Goal: Communication & Community: Answer question/provide support

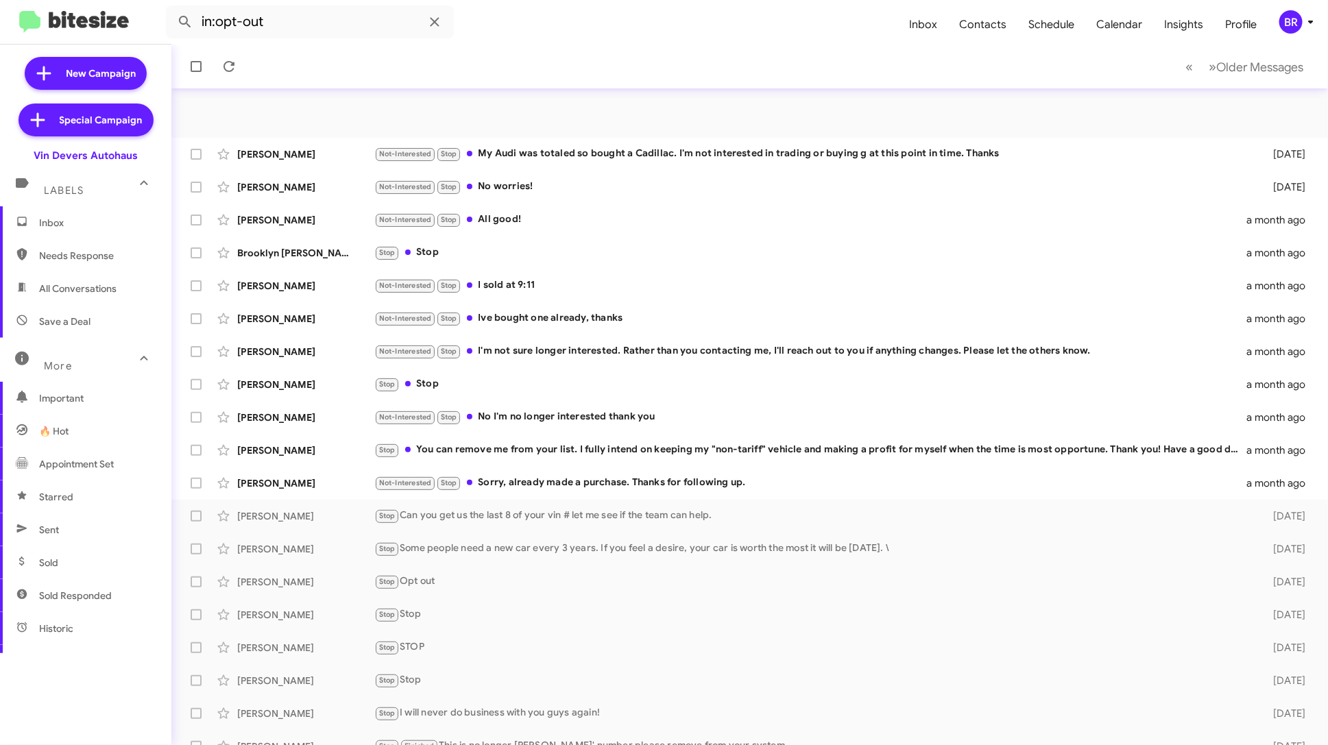
scroll to position [50, 0]
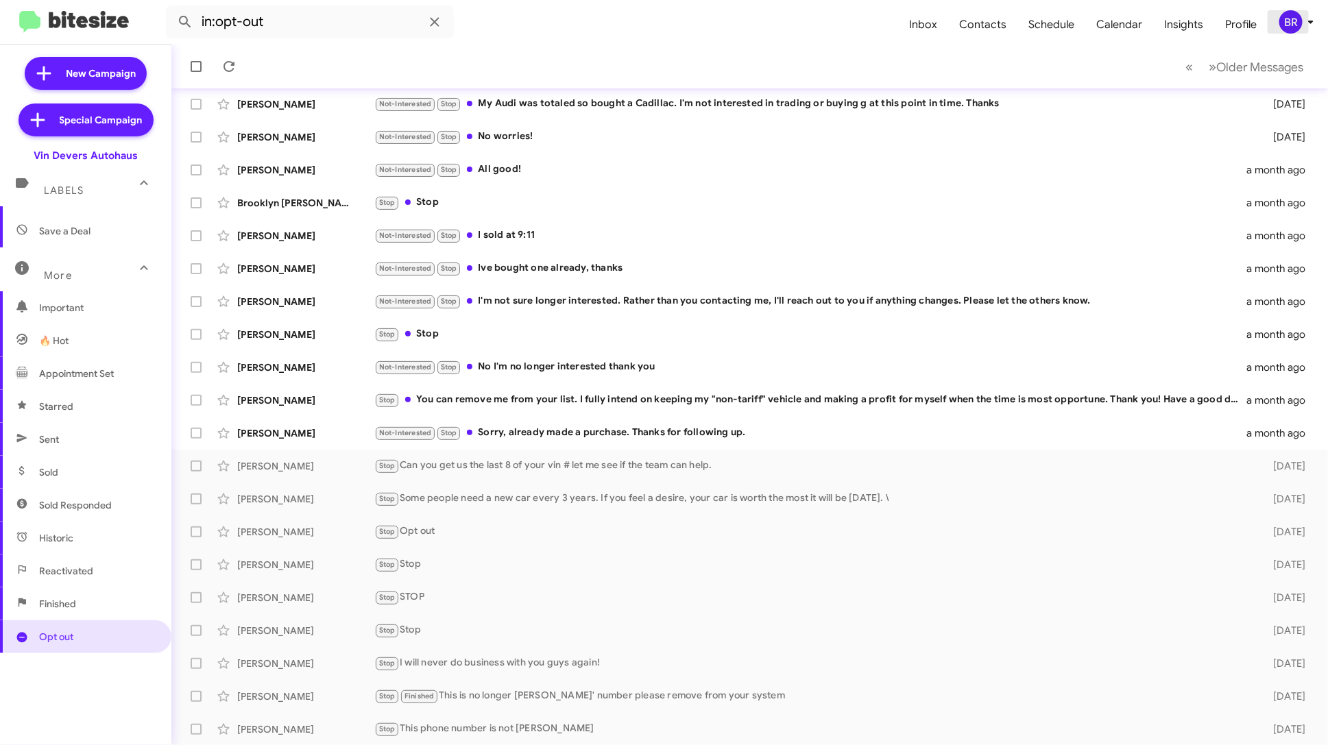
click at [1295, 14] on div "BR" at bounding box center [1290, 21] width 23 height 23
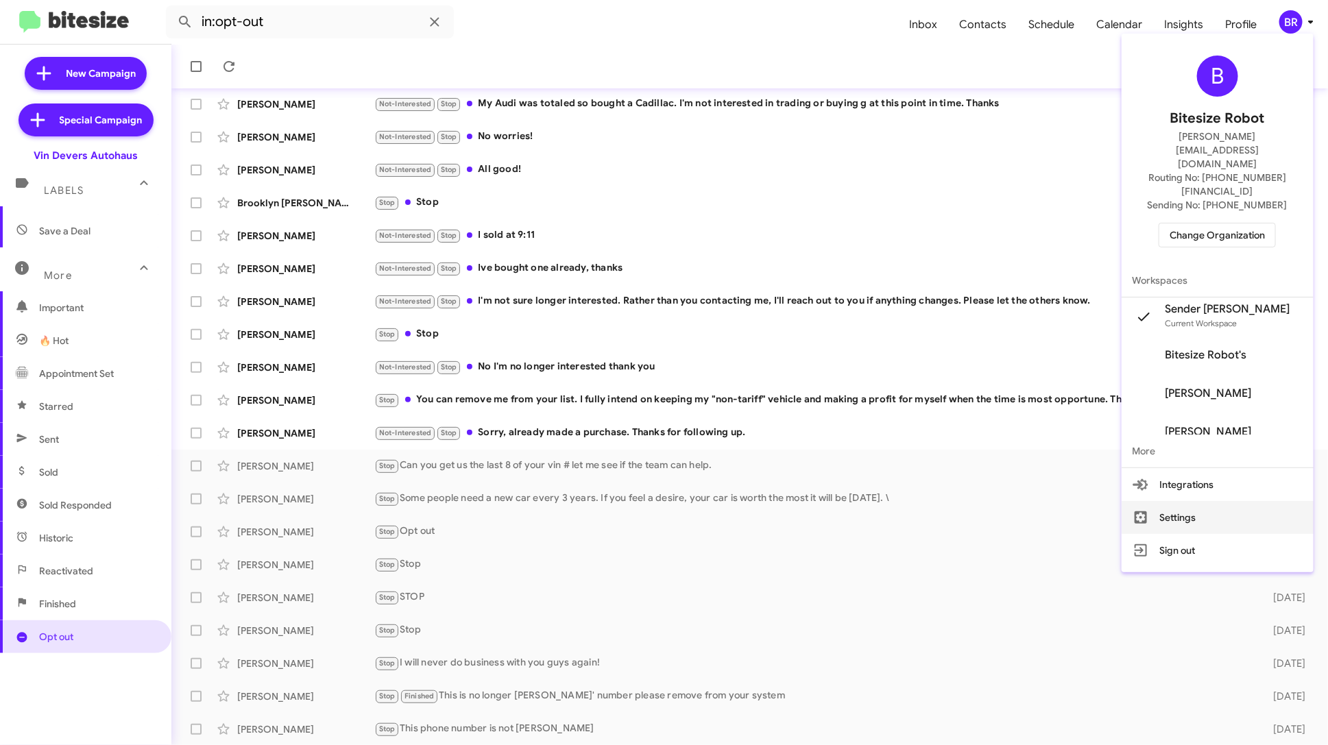
click at [1199, 501] on button "Settings" at bounding box center [1217, 517] width 192 height 33
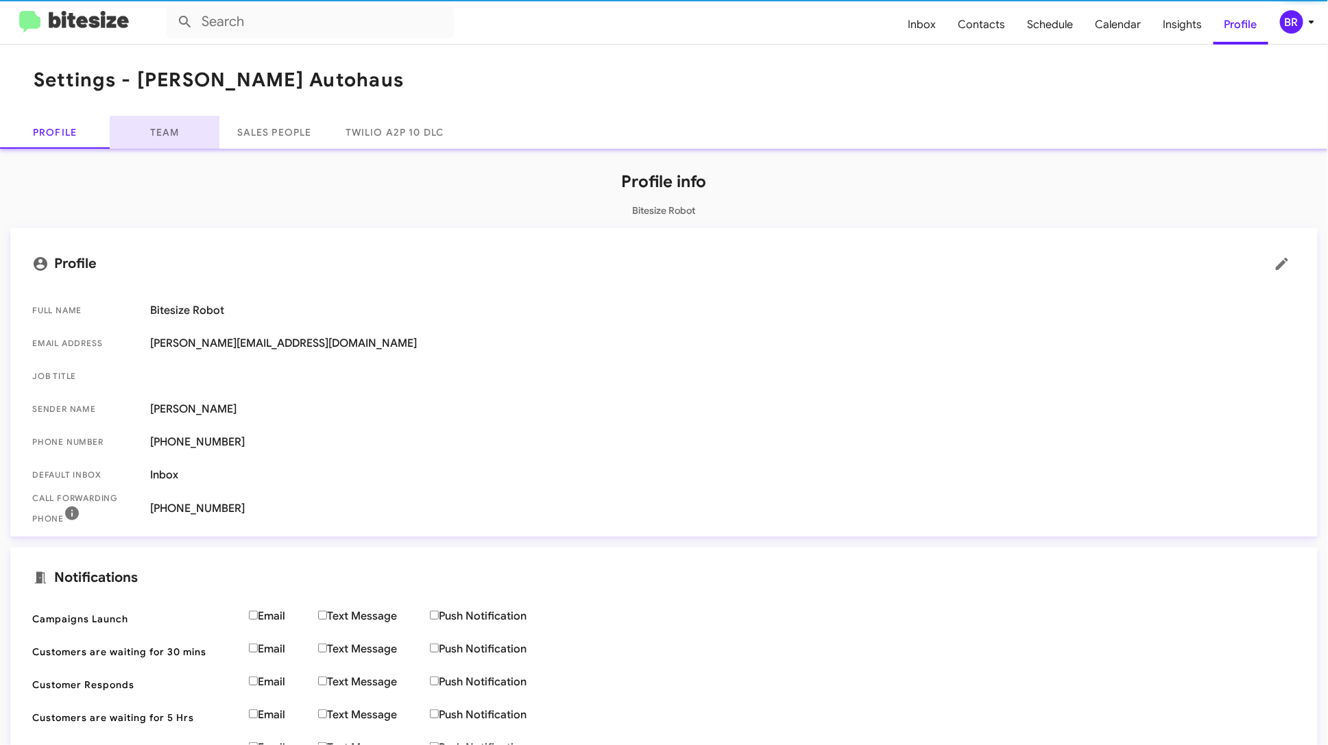
click at [155, 139] on link "Team" at bounding box center [165, 132] width 110 height 33
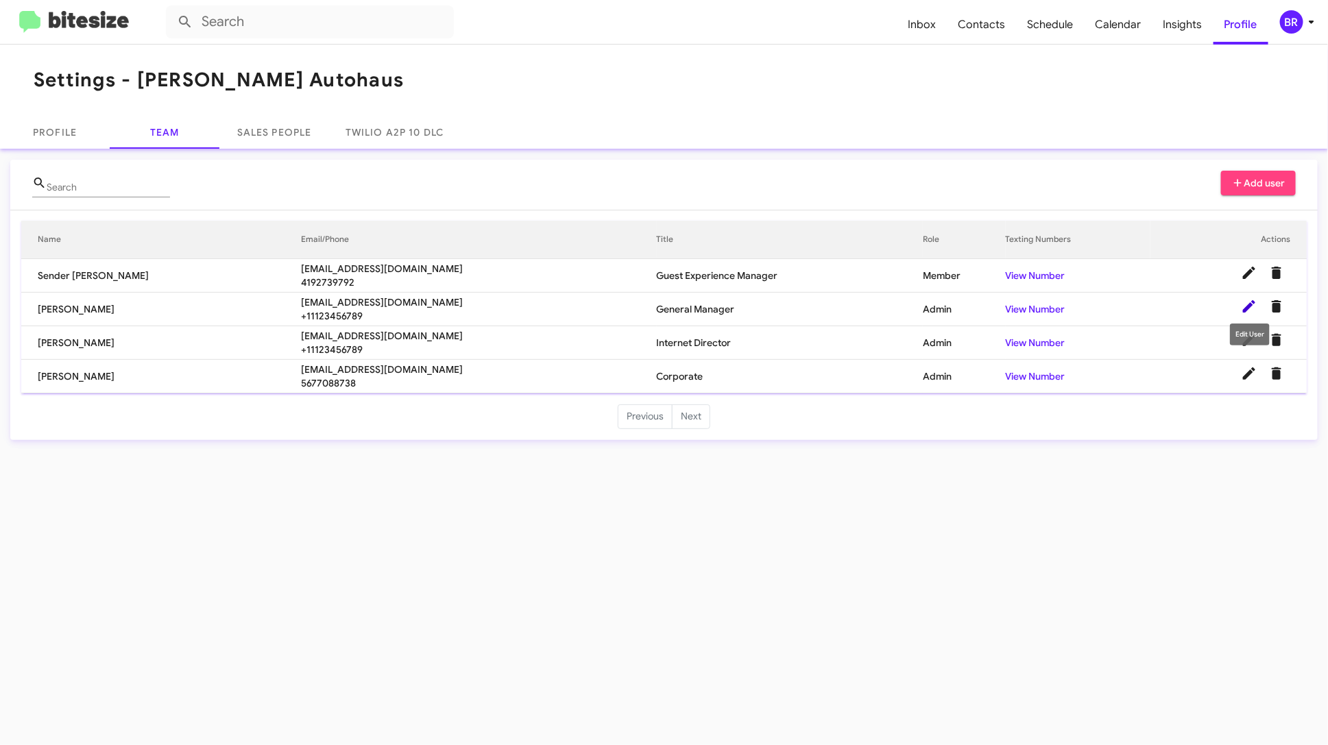
click at [1243, 305] on icon at bounding box center [1249, 306] width 16 height 16
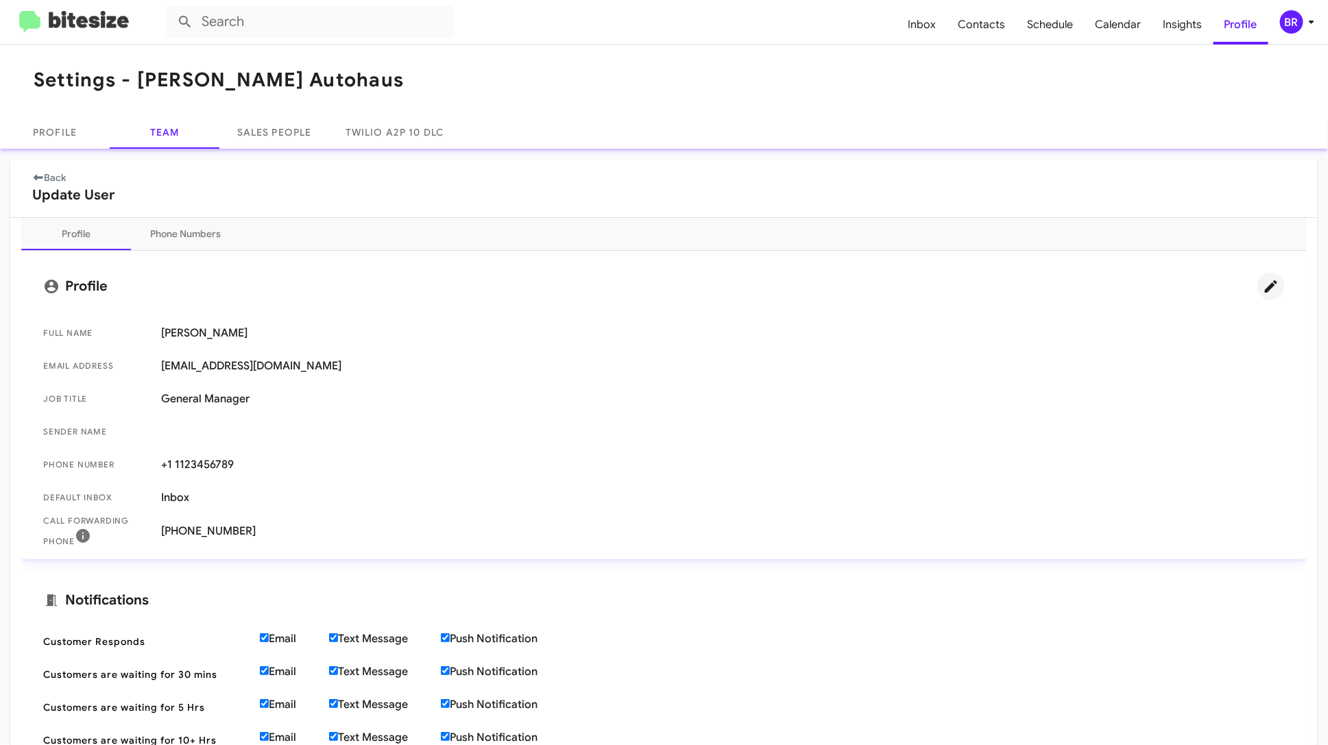
click at [1272, 281] on icon at bounding box center [1271, 286] width 16 height 16
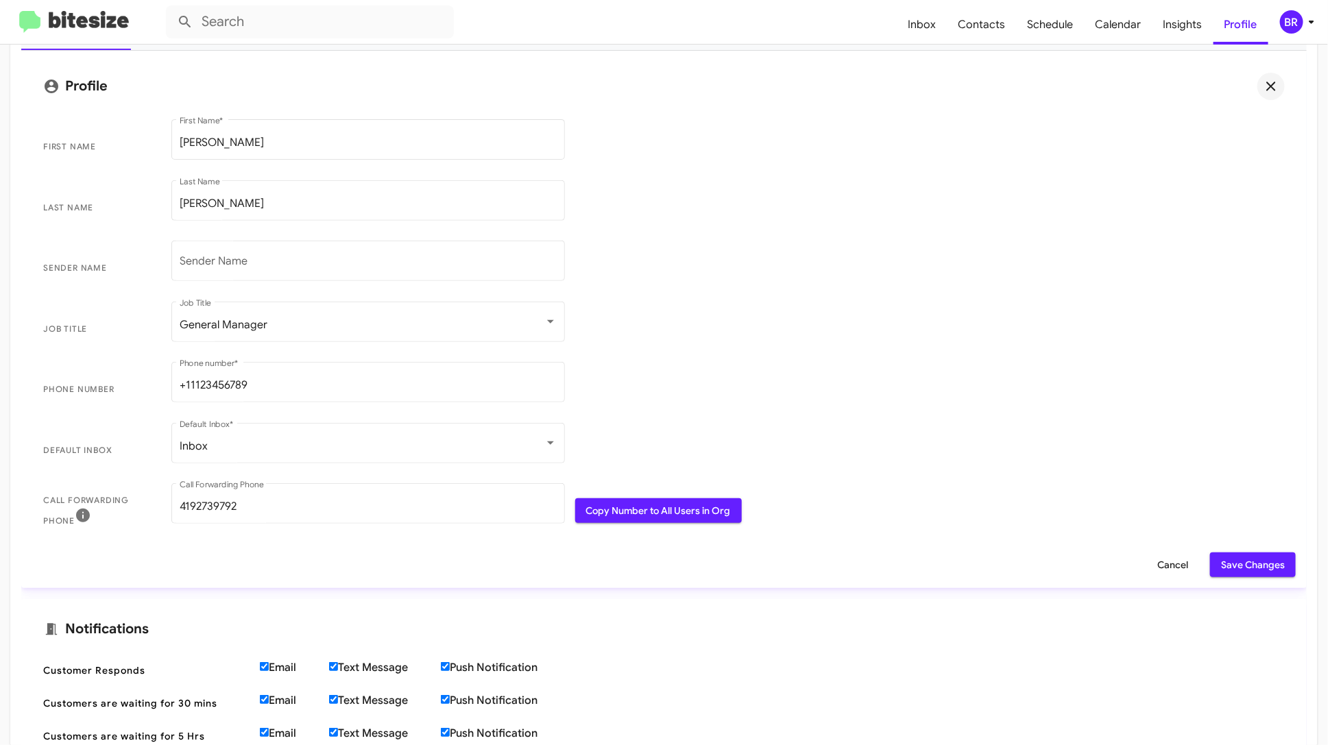
scroll to position [406, 0]
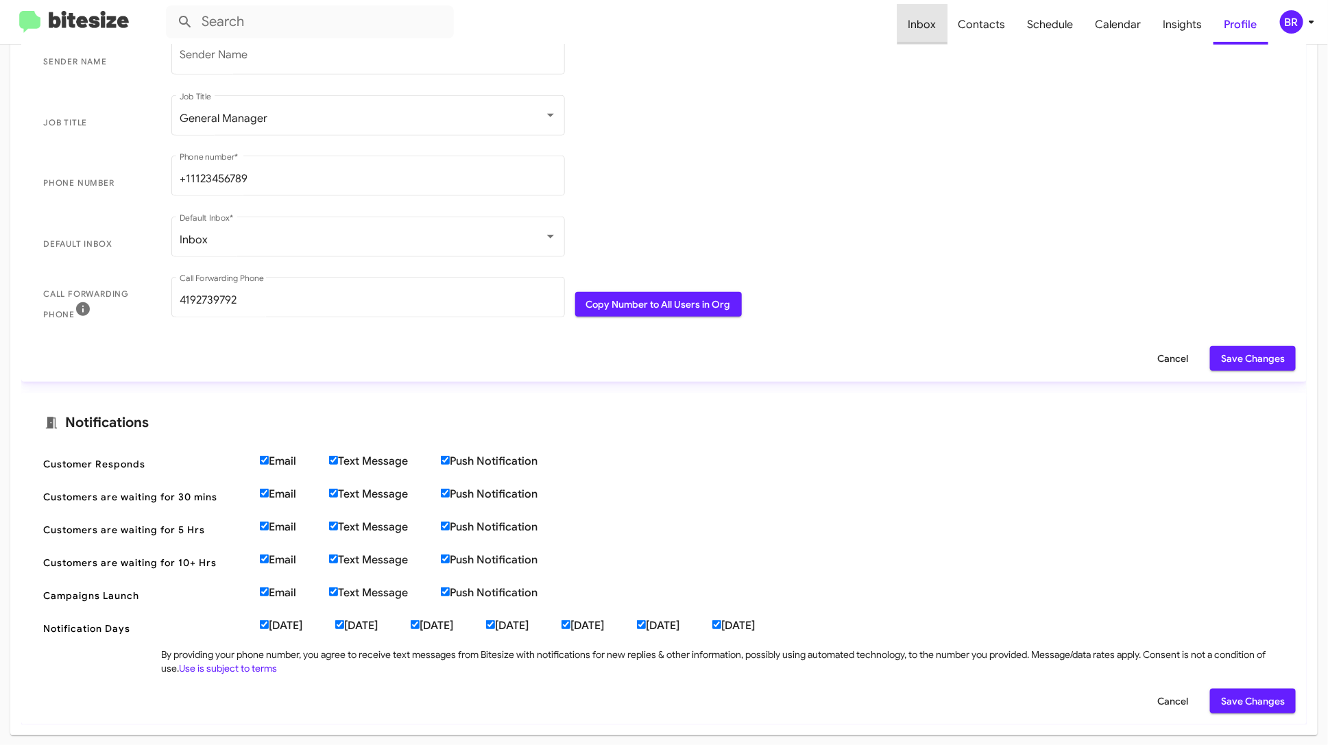
click at [936, 21] on span "Inbox" at bounding box center [922, 25] width 50 height 40
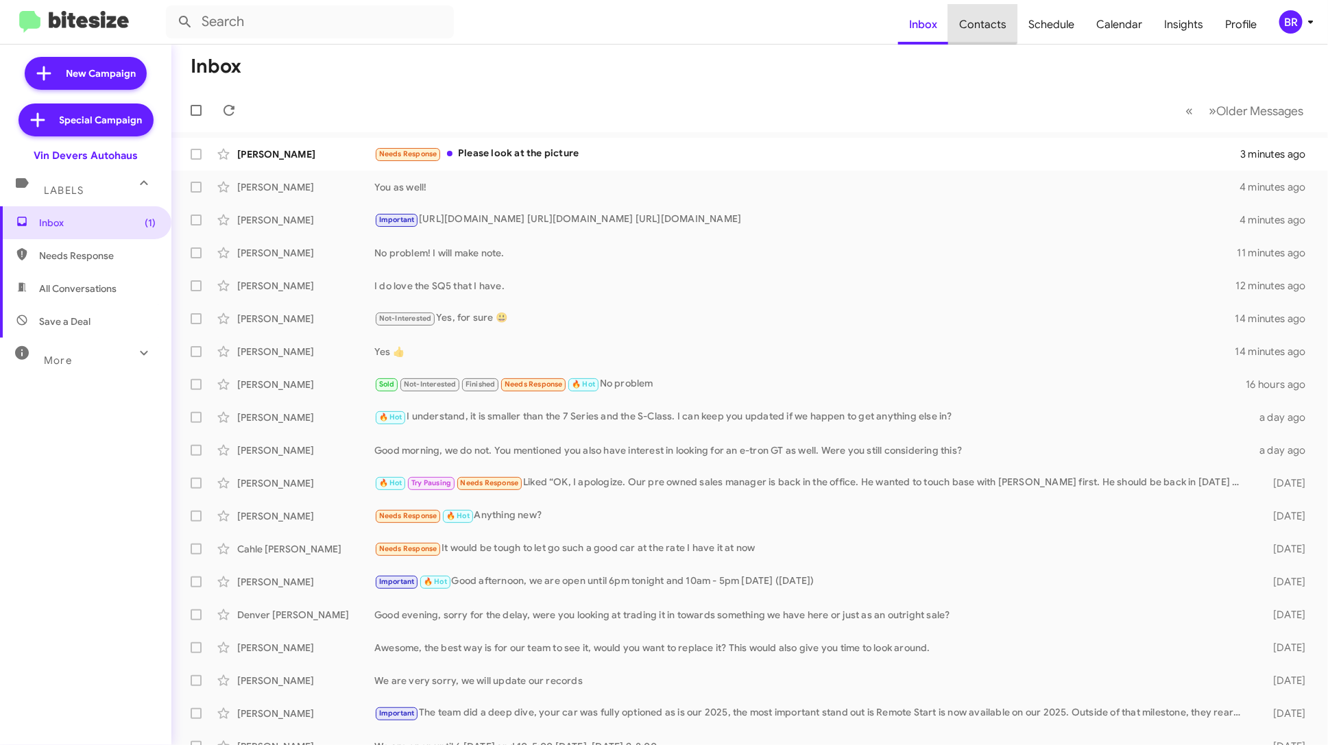
click at [983, 16] on span "Contacts" at bounding box center [982, 25] width 69 height 40
type input "in:groups"
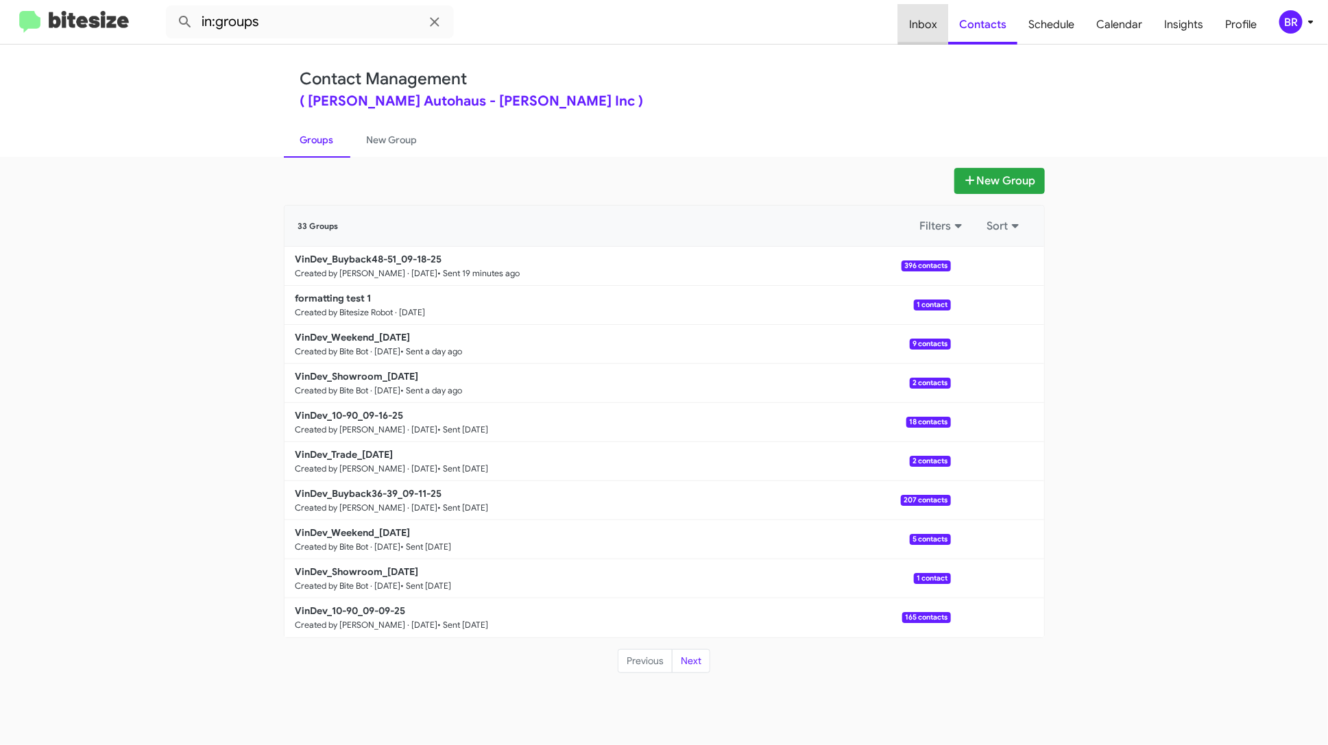
click at [919, 22] on span "Inbox" at bounding box center [923, 25] width 50 height 40
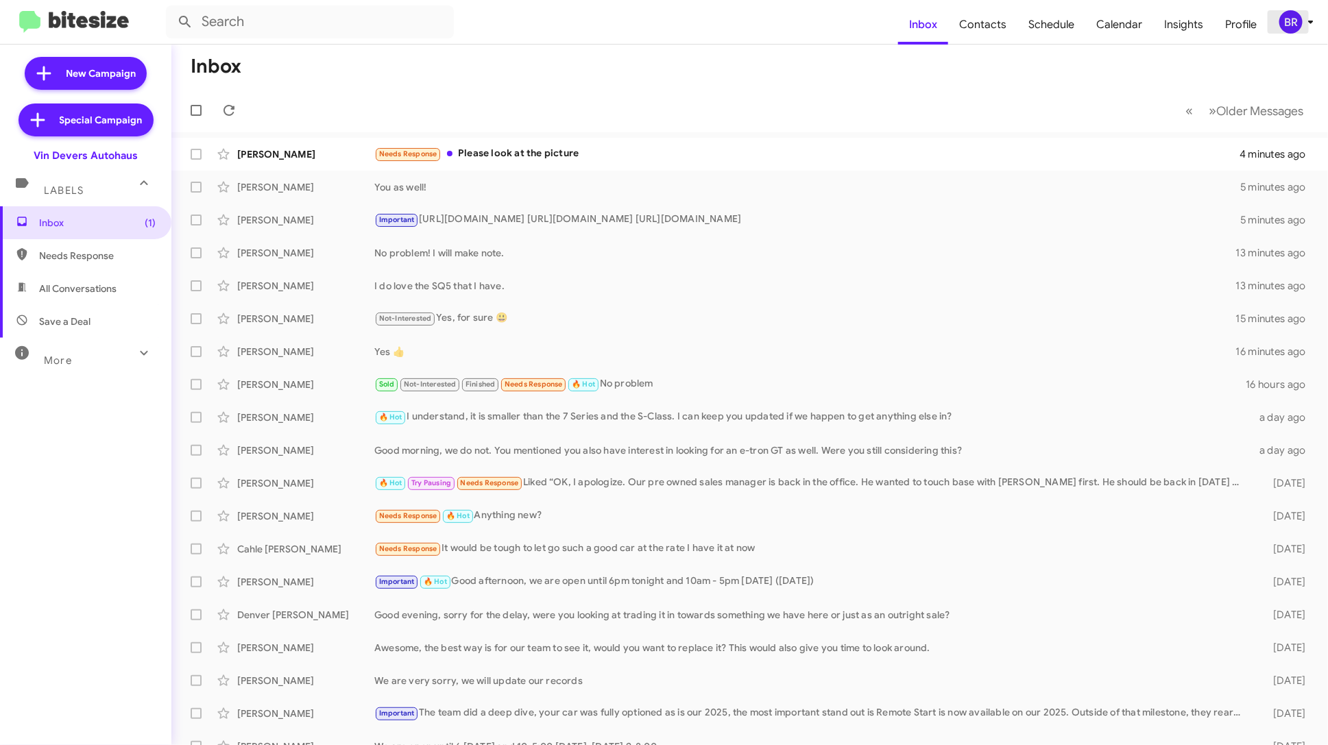
click at [1276, 27] on button "BR" at bounding box center [1289, 21] width 45 height 23
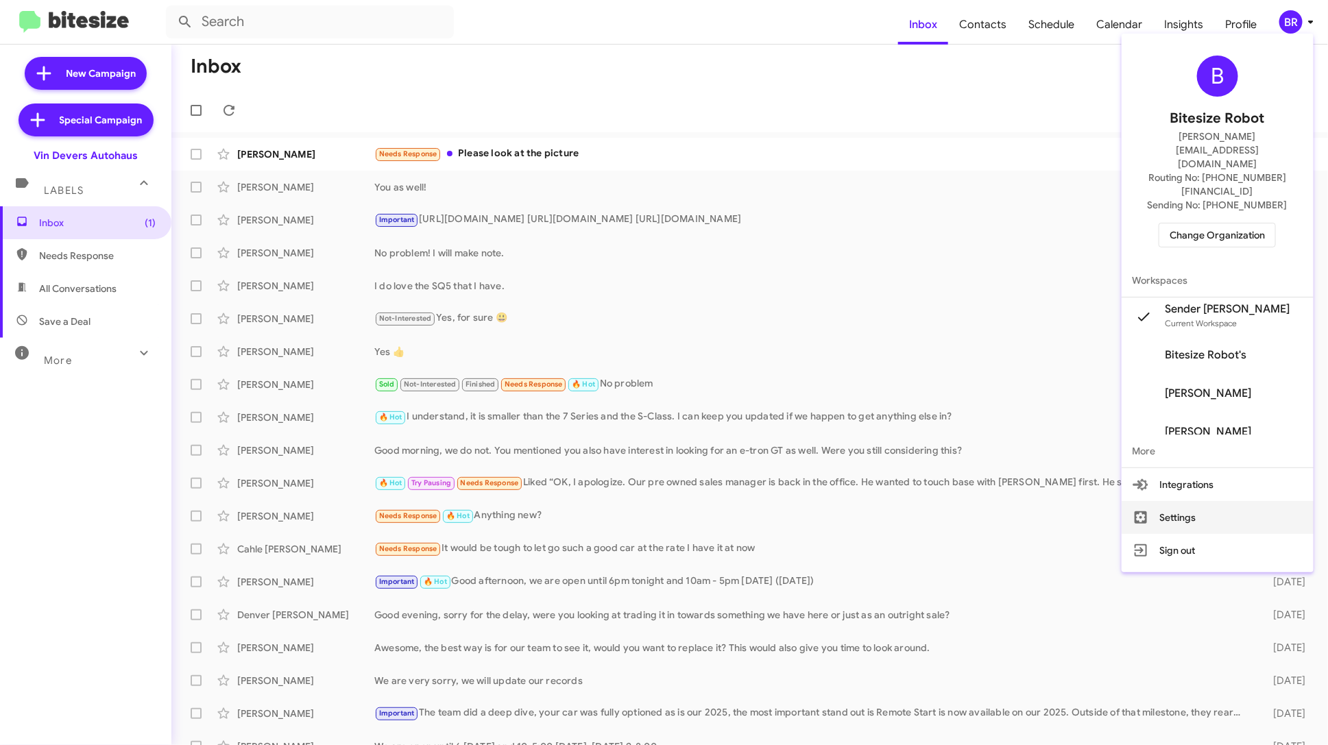
click at [1222, 501] on button "Settings" at bounding box center [1217, 517] width 192 height 33
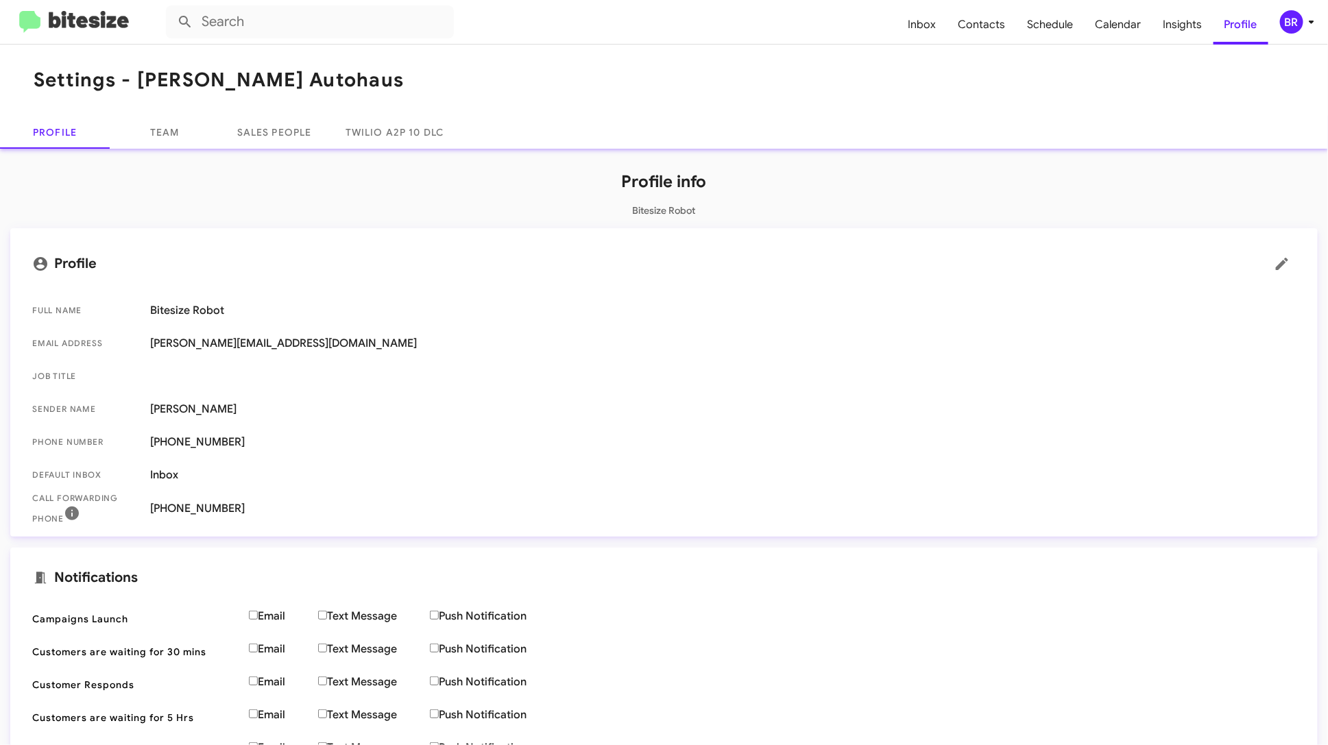
click at [168, 110] on mat-toolbar "Settings - [PERSON_NAME] Autohaus" at bounding box center [664, 80] width 1328 height 71
click at [171, 134] on link "Team" at bounding box center [165, 132] width 110 height 33
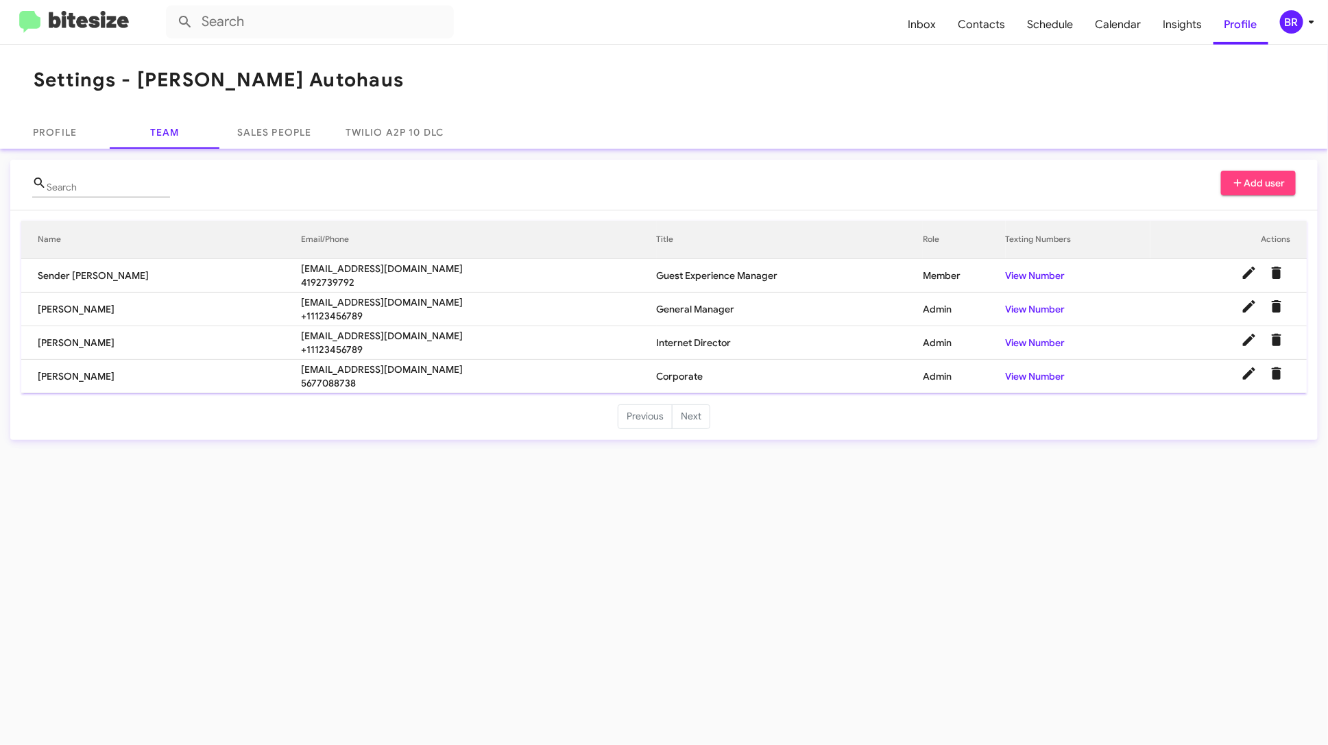
click at [1292, 25] on div "BR" at bounding box center [1291, 21] width 23 height 23
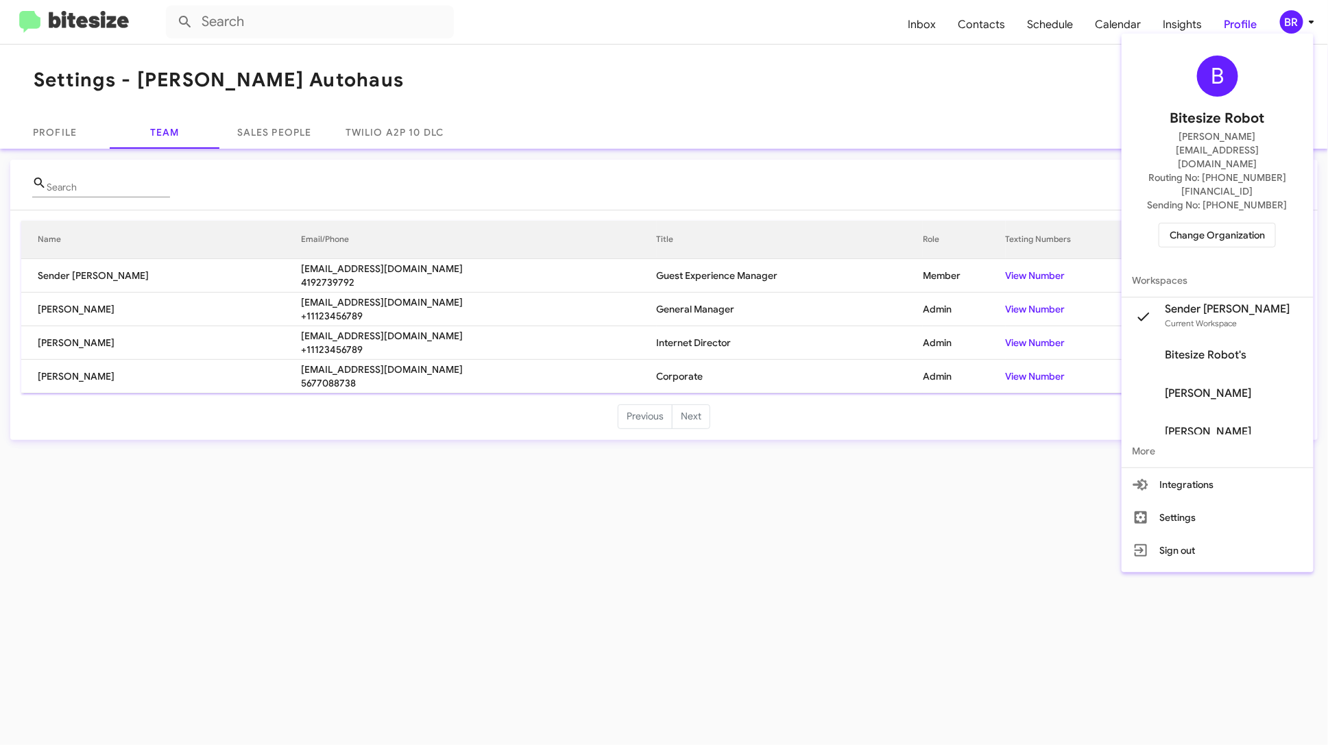
click at [1115, 577] on div at bounding box center [664, 372] width 1328 height 745
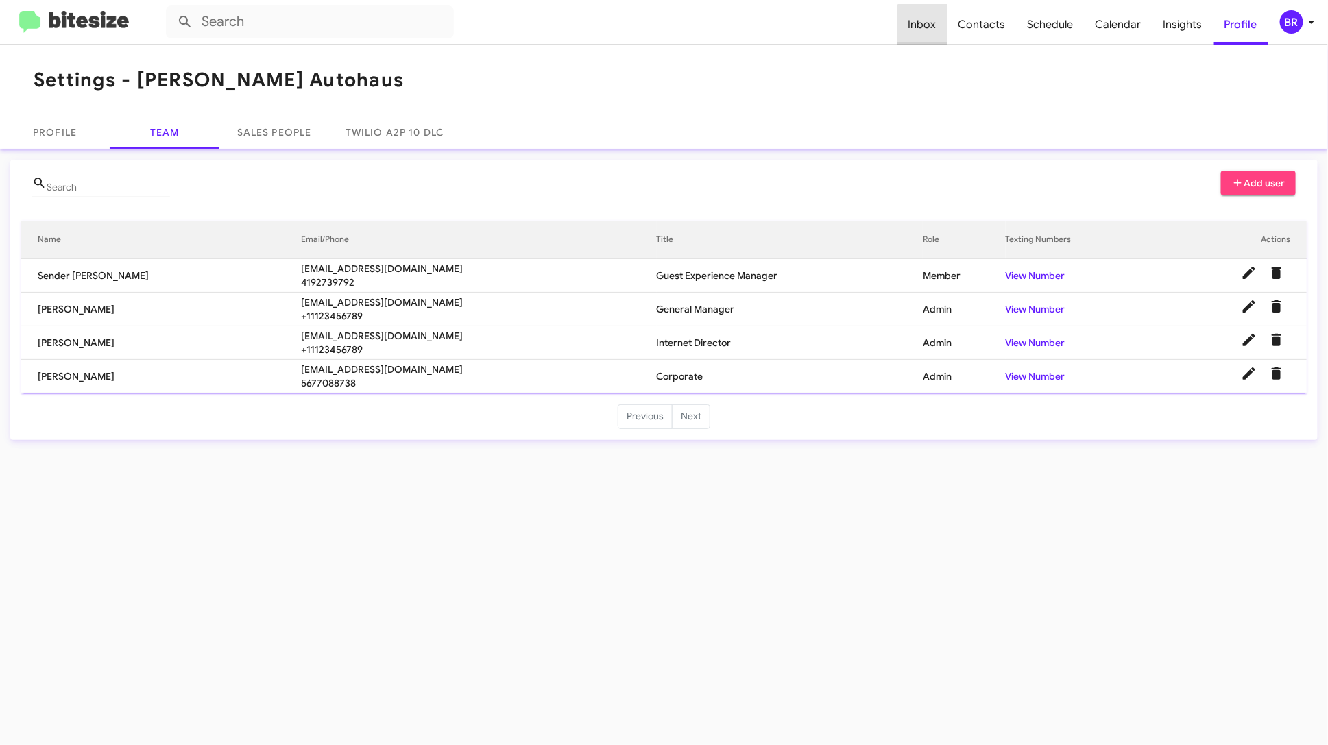
click at [932, 31] on span "Inbox" at bounding box center [922, 25] width 50 height 40
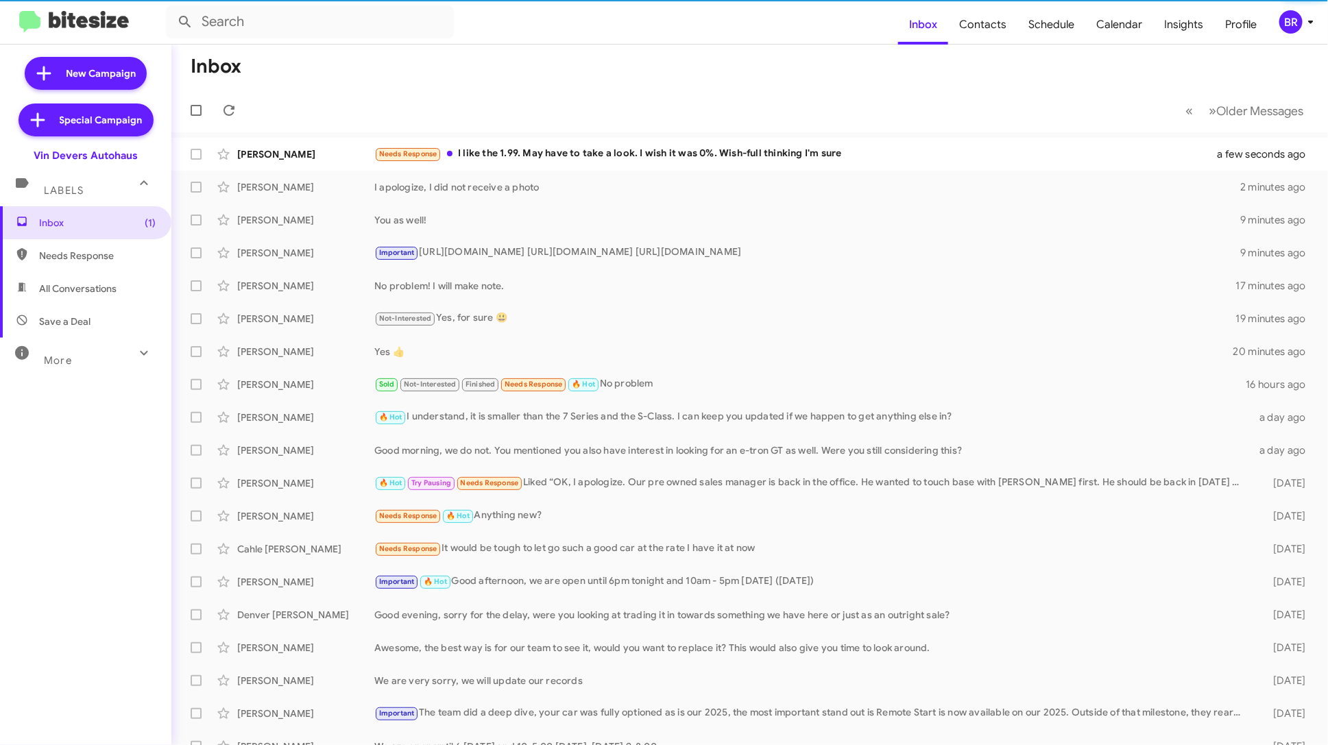
click at [97, 353] on div "More" at bounding box center [72, 354] width 122 height 25
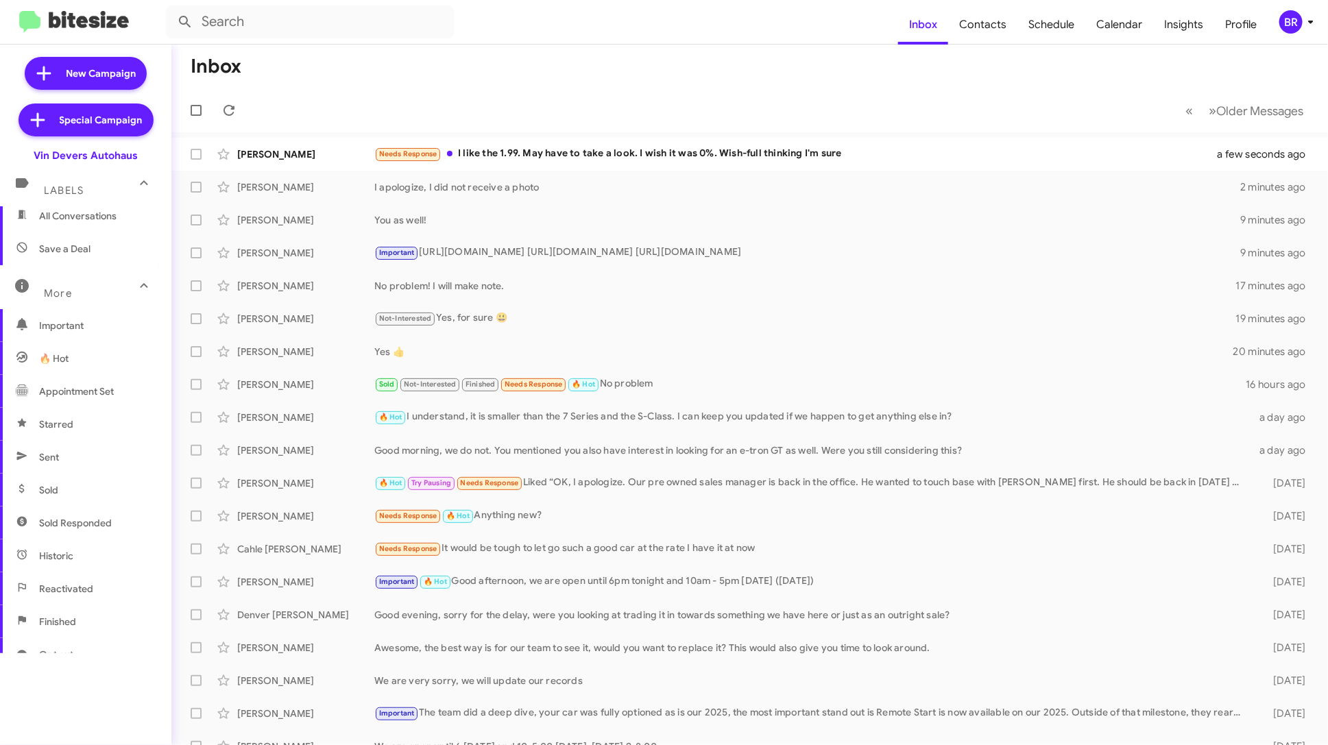
scroll to position [199, 0]
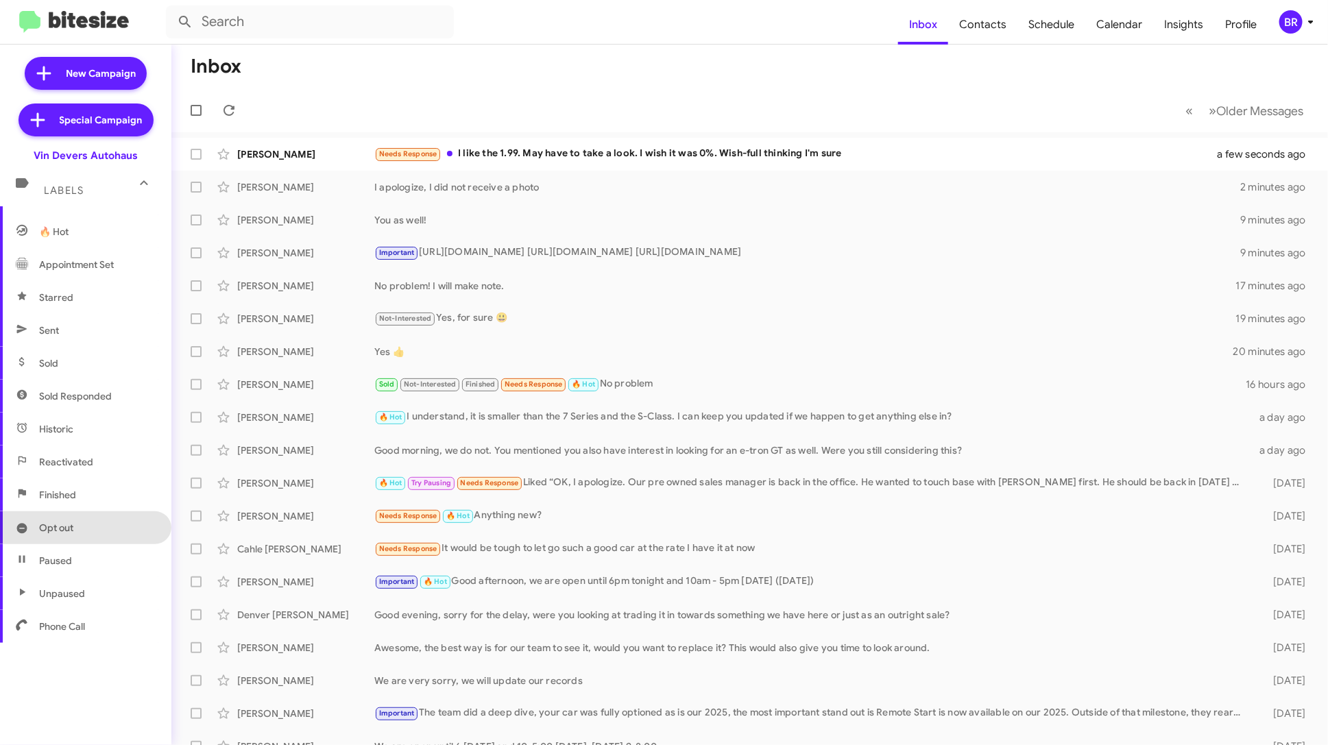
click at [99, 526] on span "Opt out" at bounding box center [85, 527] width 171 height 33
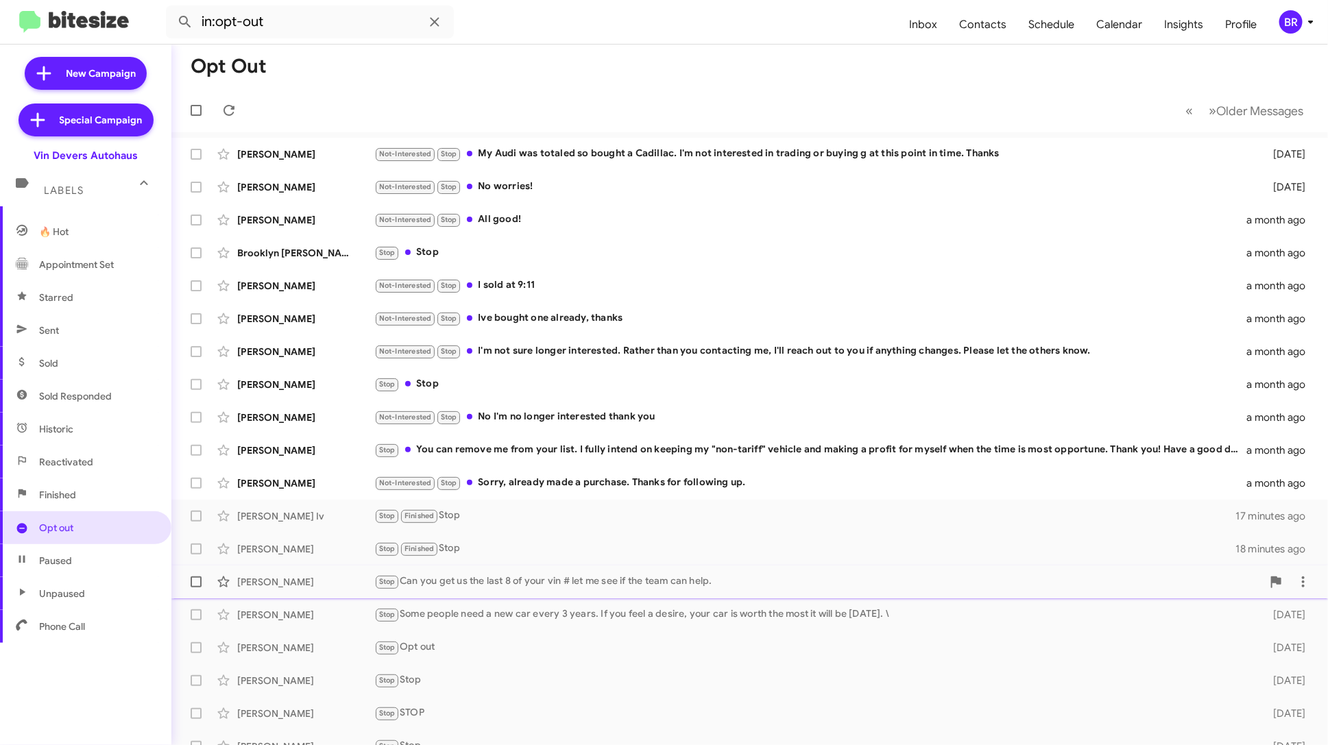
click at [609, 578] on div "Stop Can you get us the last 8 of your vin # let me see if the team can help." at bounding box center [818, 582] width 888 height 16
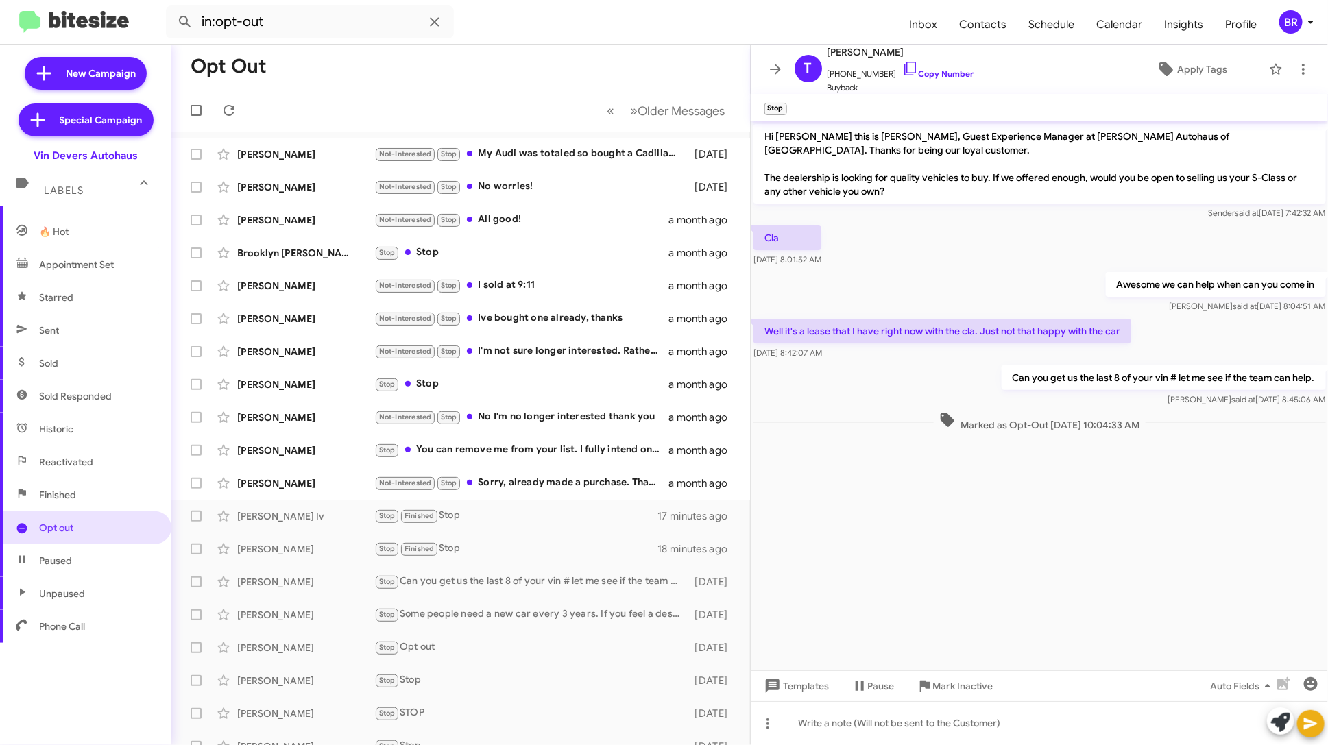
drag, startPoint x: 949, startPoint y: 421, endPoint x: 1212, endPoint y: 420, distance: 263.2
click at [1212, 420] on div "Marked as Opt-Out [DATE] 10:04:33 AM" at bounding box center [1039, 422] width 572 height 20
click at [532, 518] on div "Stop Finished Stop" at bounding box center [529, 516] width 310 height 16
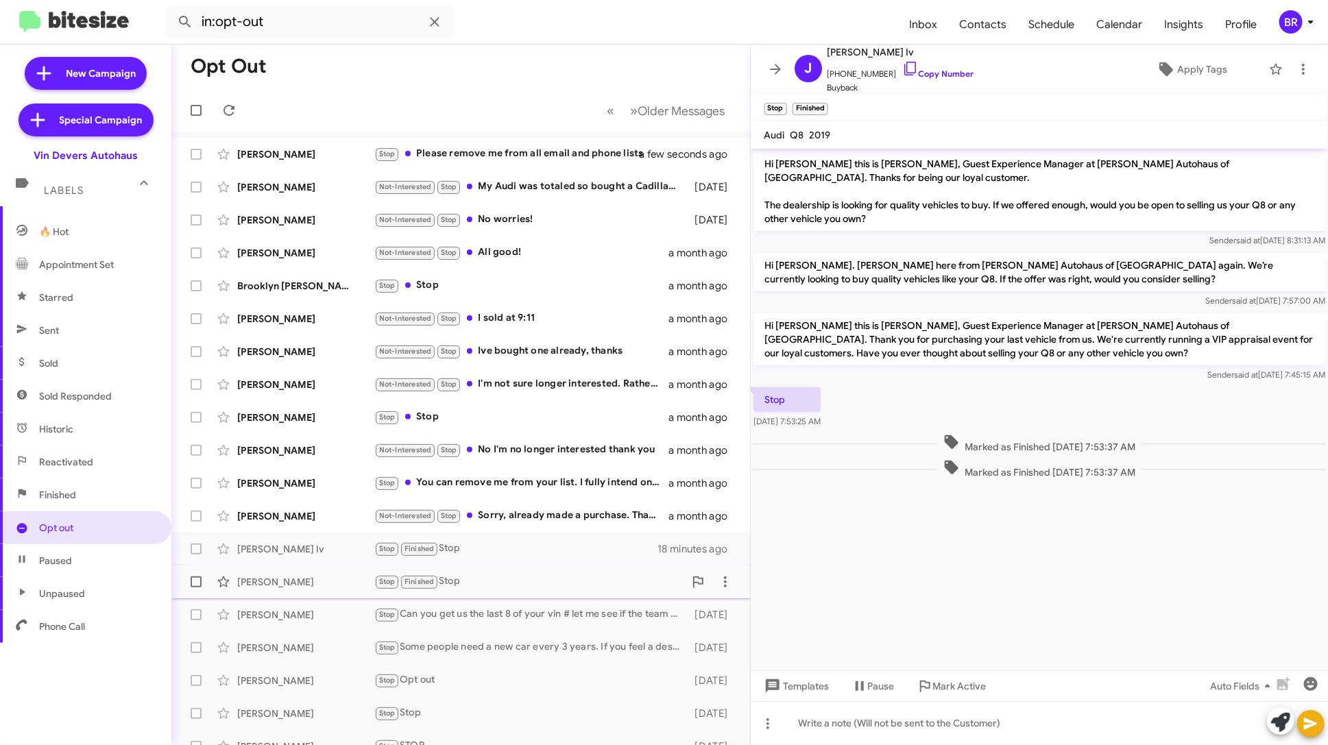
click at [507, 579] on div "Stop Finished Stop" at bounding box center [529, 582] width 310 height 16
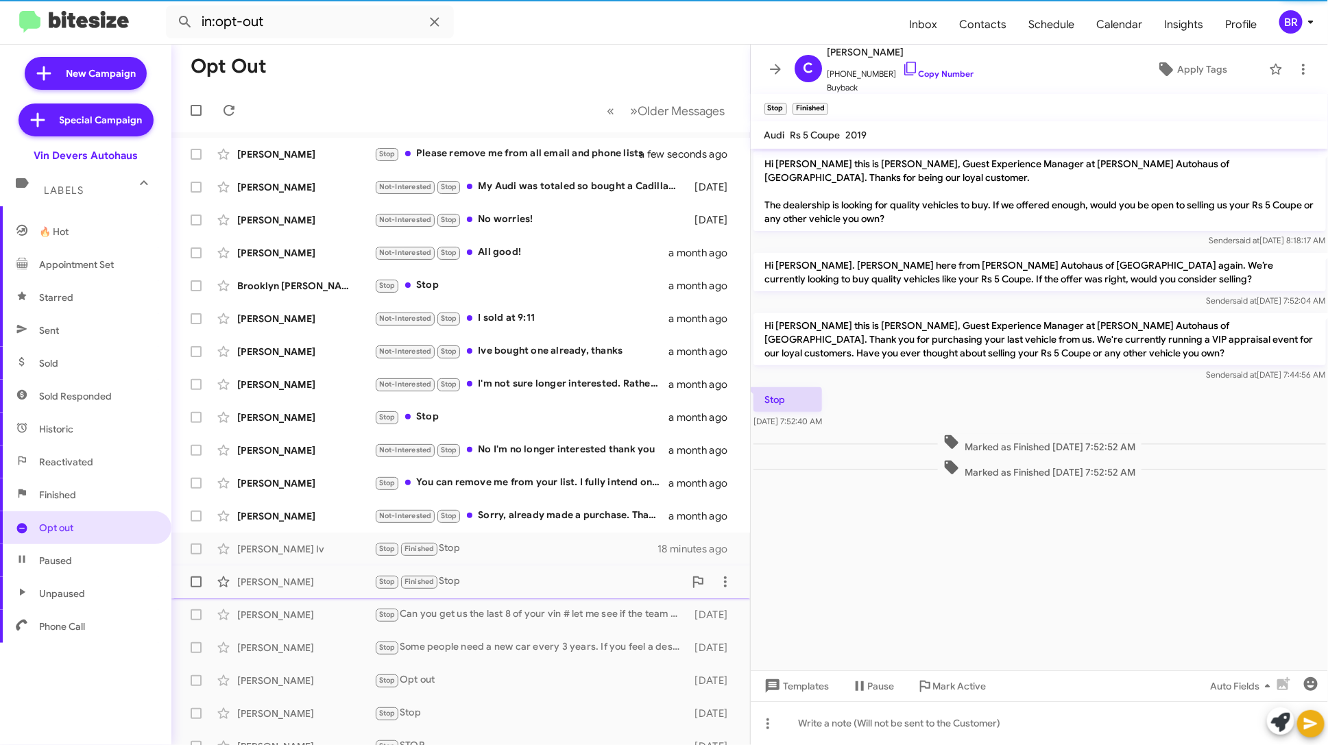
click at [509, 594] on div "[PERSON_NAME] Stop Finished Stop 18 minutes ago" at bounding box center [460, 581] width 557 height 27
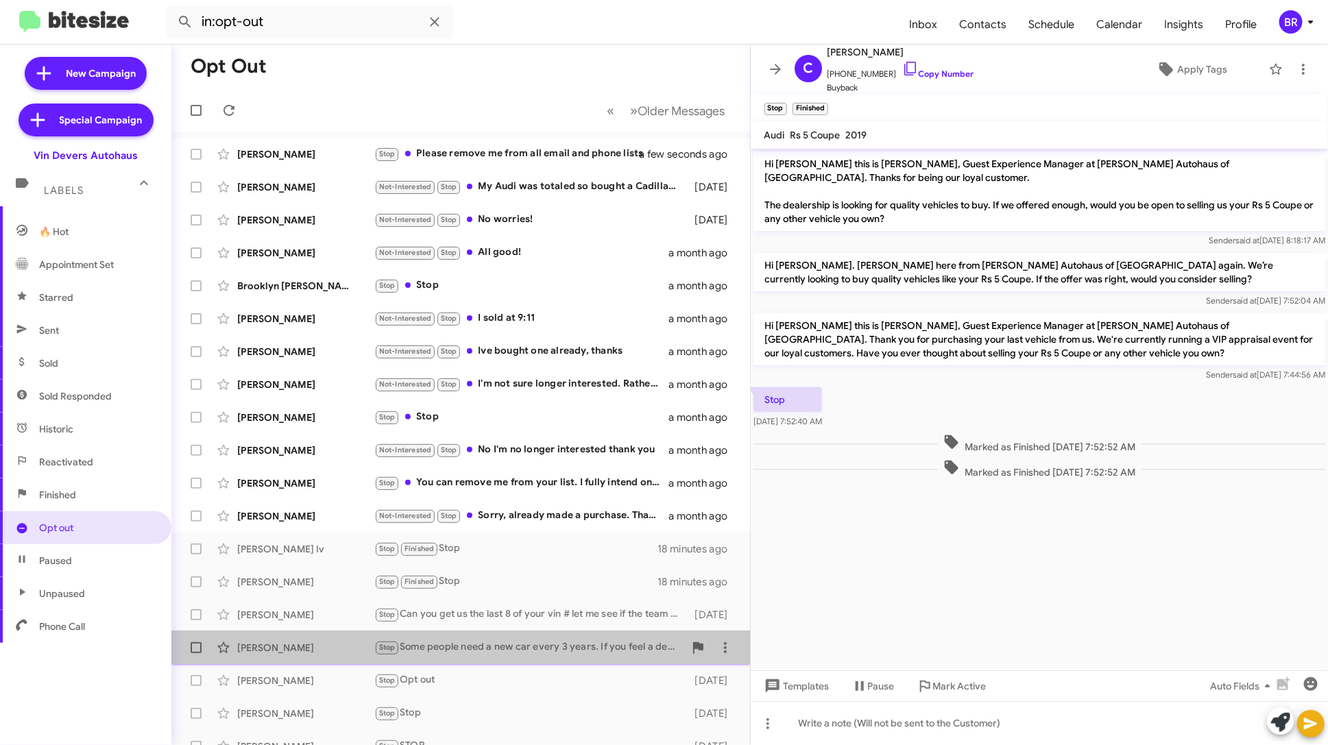
click at [518, 635] on div "[PERSON_NAME] Stop Some people need a new car every 3 years. If you feel a desi…" at bounding box center [460, 647] width 557 height 27
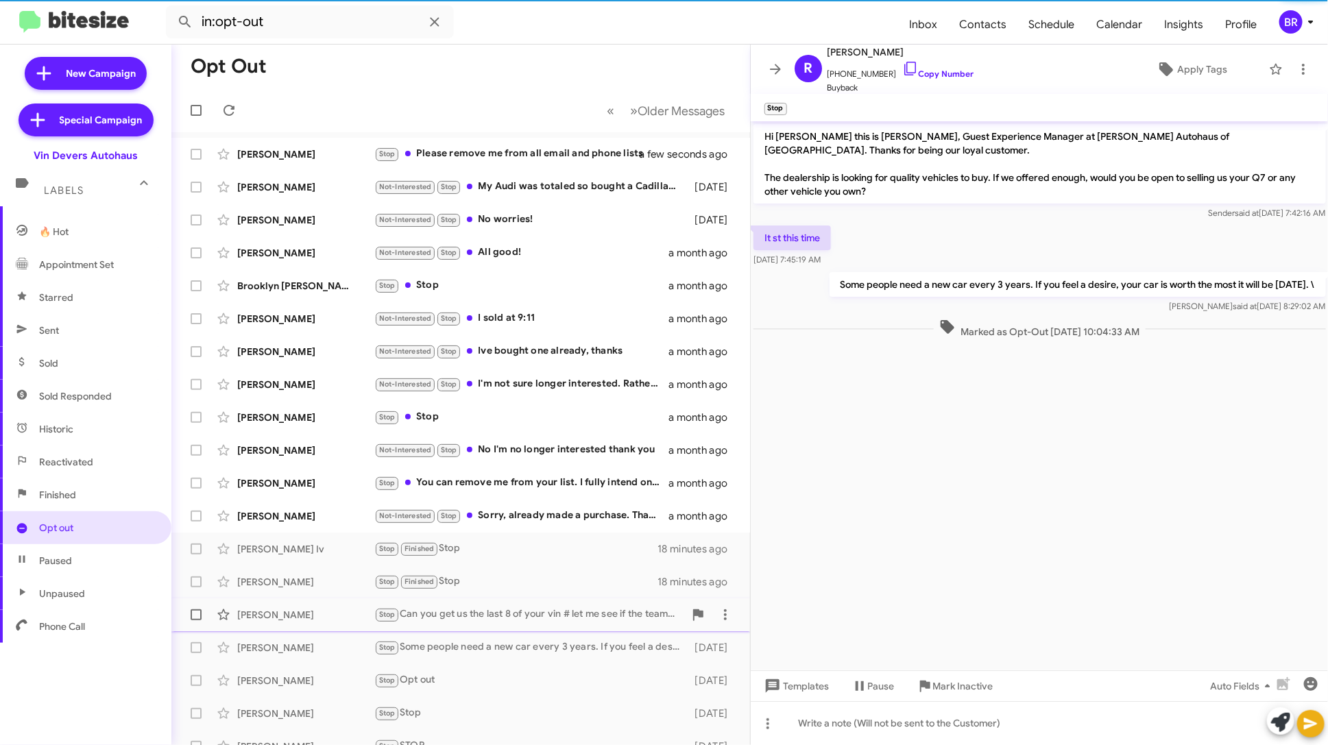
click at [534, 620] on div "Stop Can you get us the last 8 of your vin # let me see if the team can help." at bounding box center [529, 615] width 310 height 16
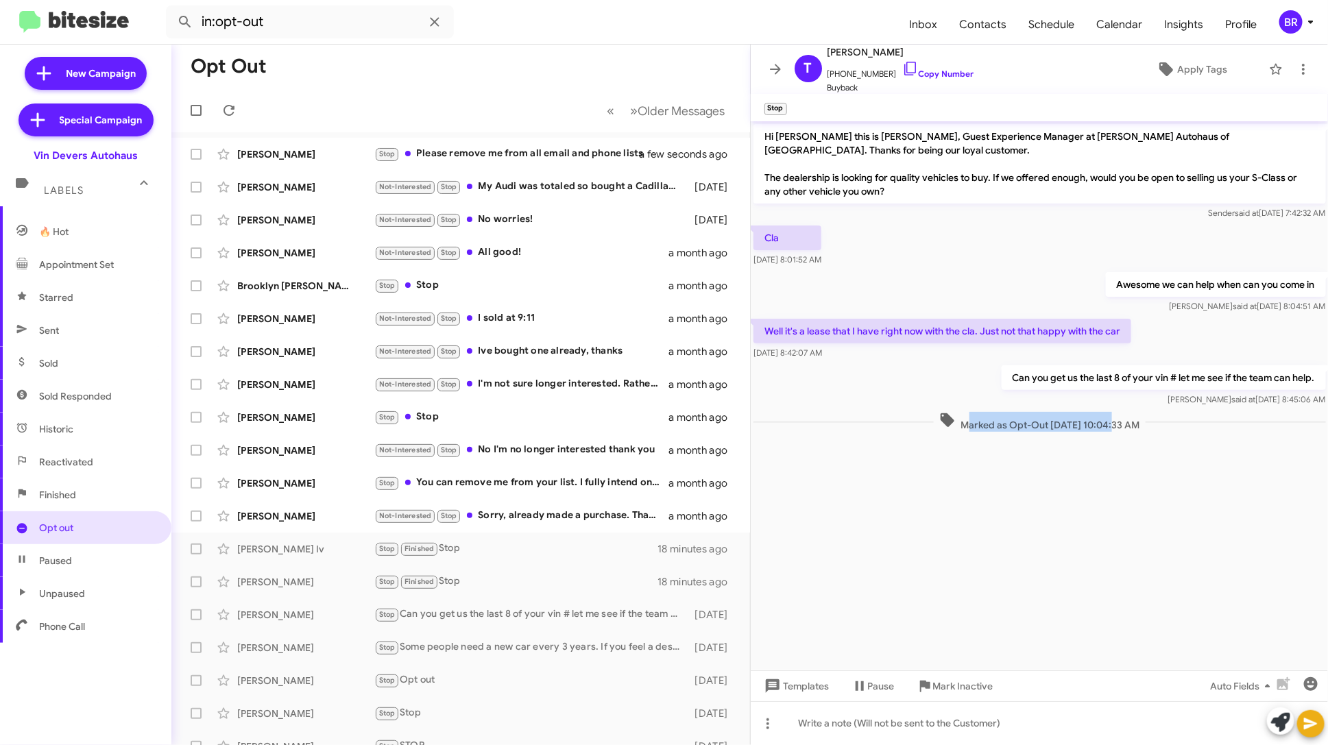
drag, startPoint x: 949, startPoint y: 425, endPoint x: 1111, endPoint y: 424, distance: 161.8
click at [1111, 424] on span "Marked as Opt-Out [DATE] 10:04:33 AM" at bounding box center [1039, 422] width 212 height 20
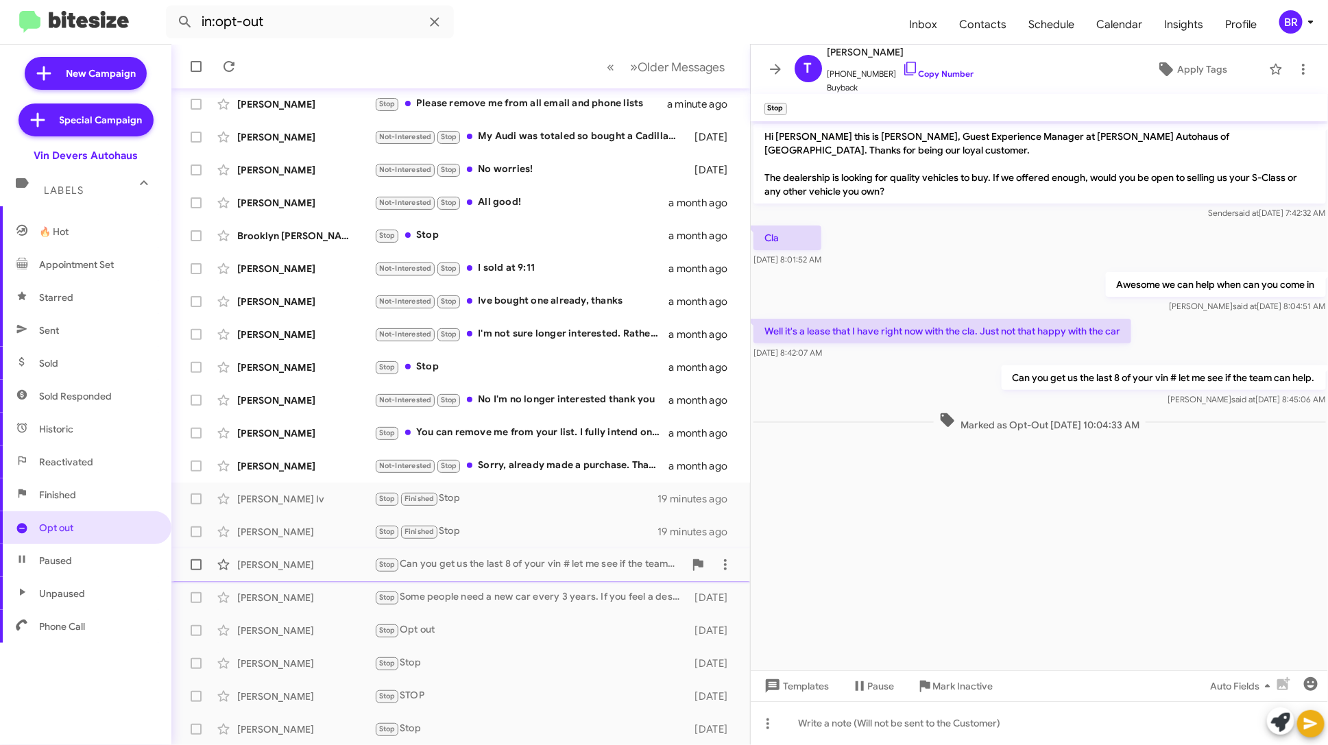
click at [547, 563] on div "Stop Can you get us the last 8 of your vin # let me see if the team can help." at bounding box center [529, 565] width 310 height 16
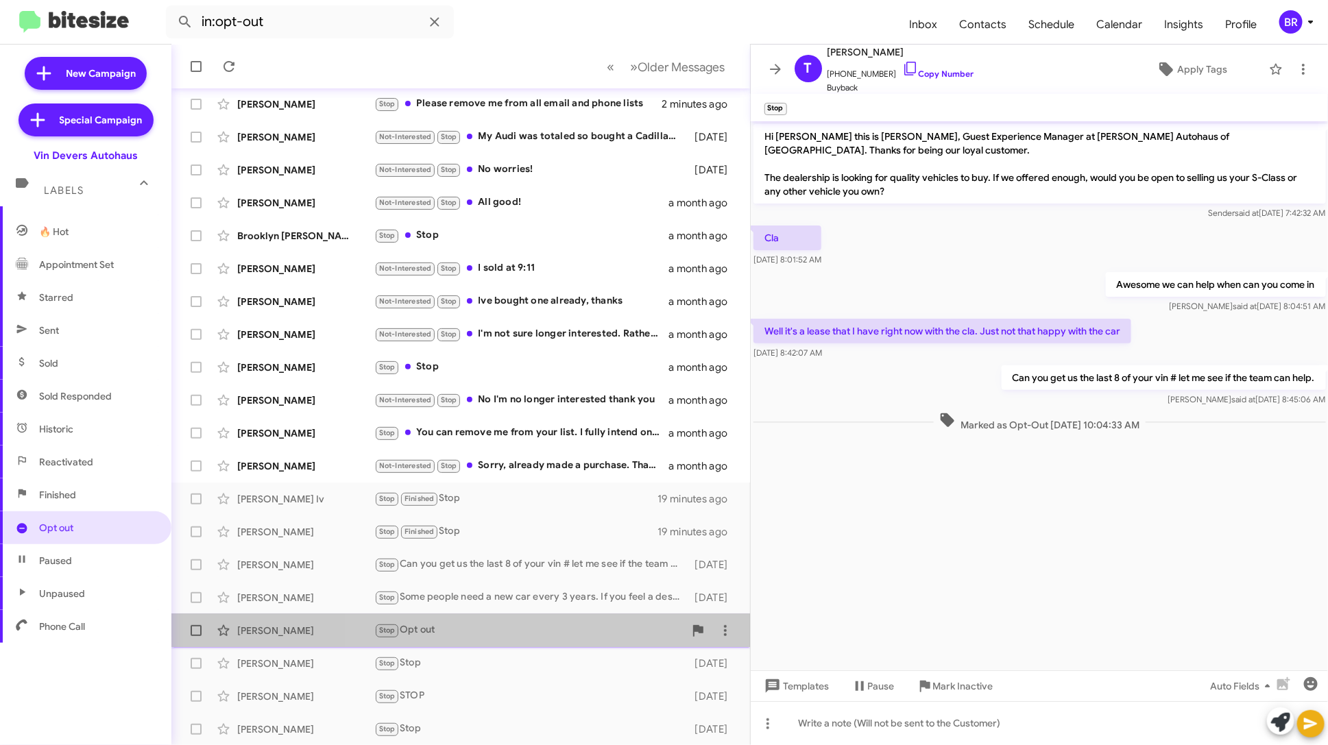
click at [549, 615] on span "[PERSON_NAME] Stop Opt out [DATE]" at bounding box center [460, 630] width 579 height 33
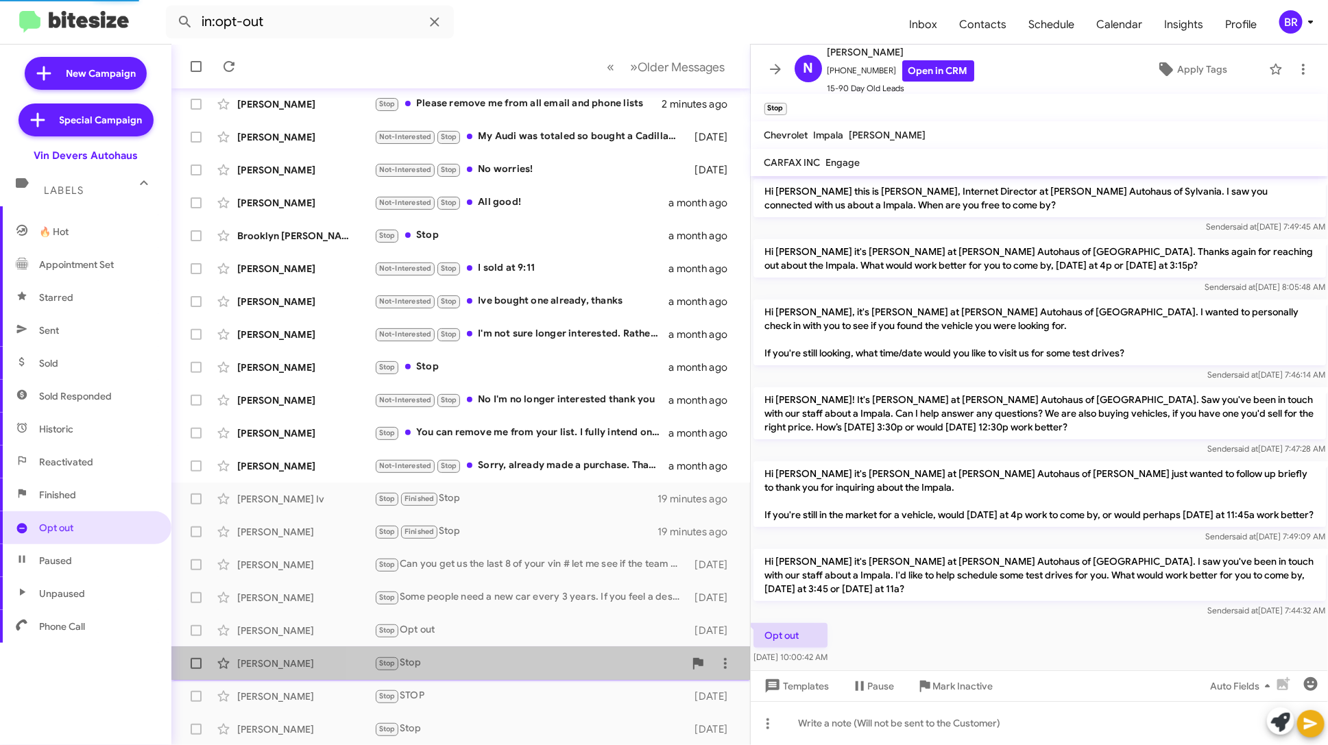
click at [548, 661] on div "Stop Stop" at bounding box center [529, 663] width 310 height 16
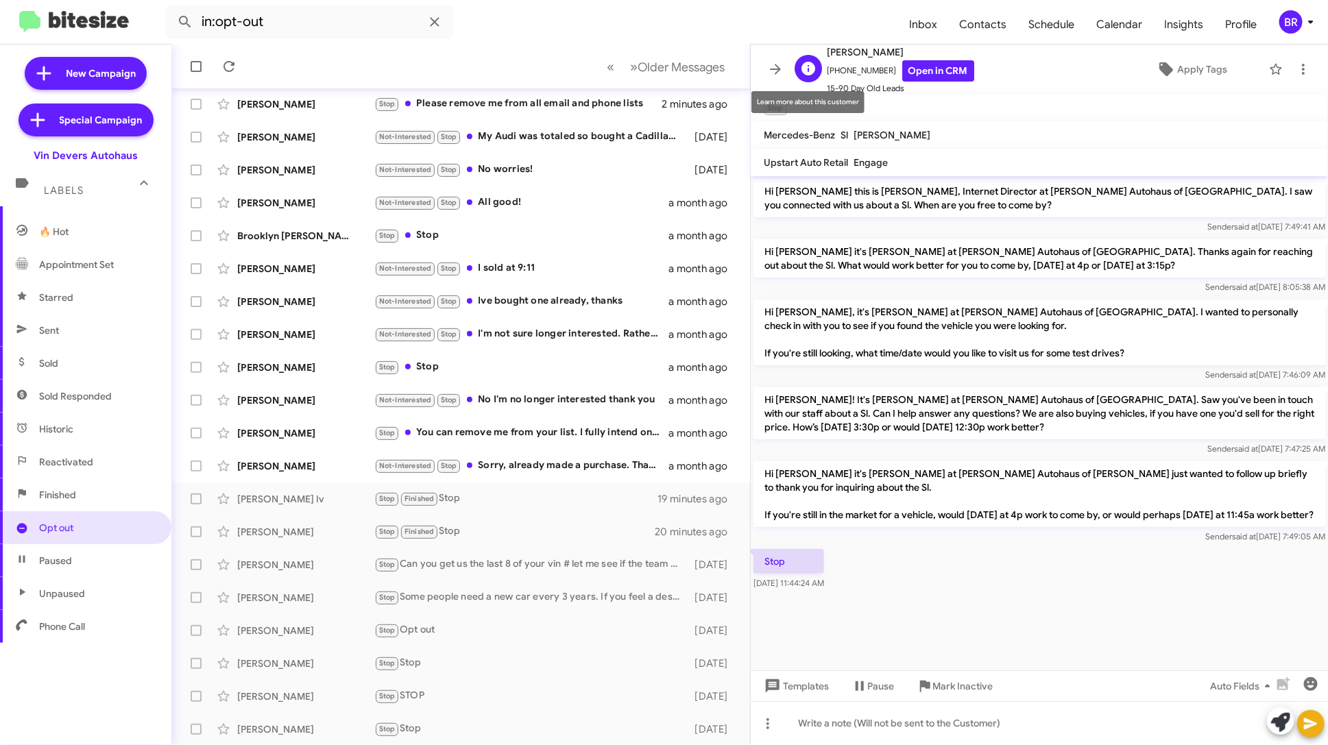
click at [812, 75] on icon at bounding box center [808, 68] width 16 height 16
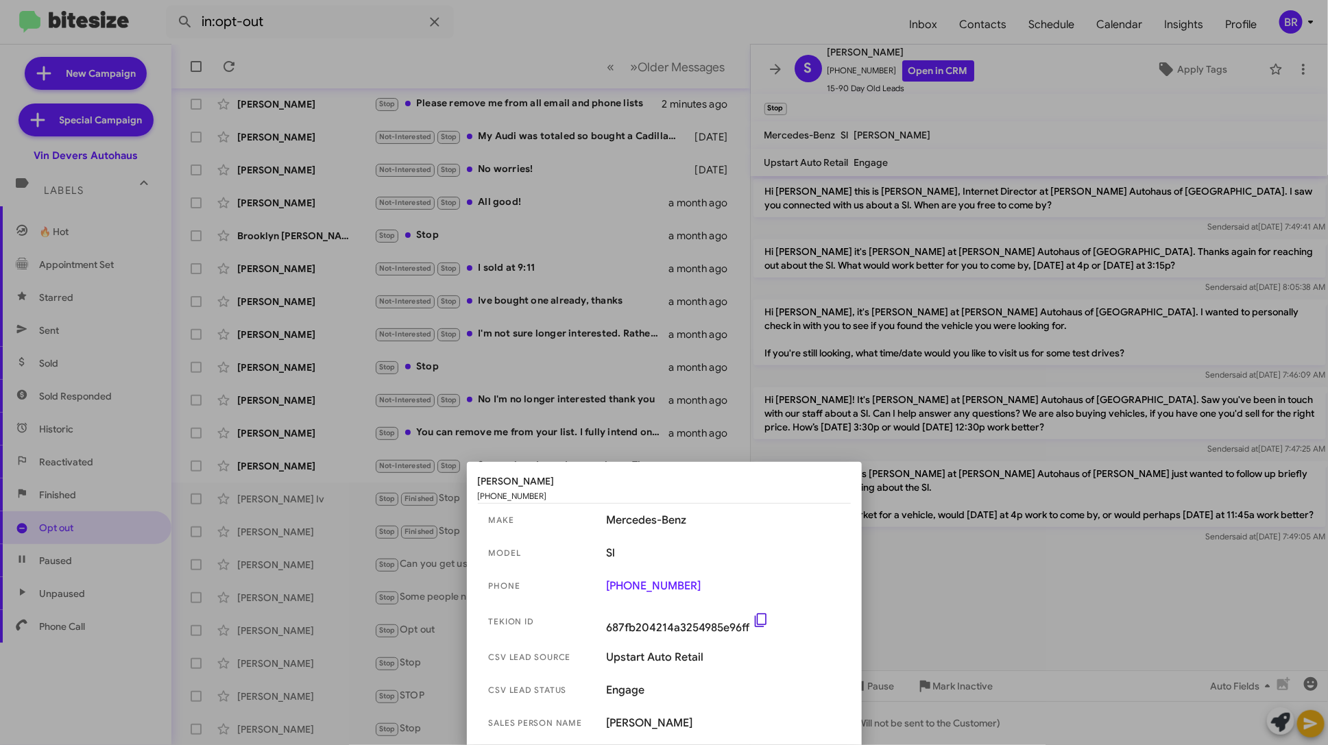
drag, startPoint x: 607, startPoint y: 626, endPoint x: 757, endPoint y: 625, distance: 150.1
click at [757, 625] on span "687fb204214a3254985e96ff" at bounding box center [723, 621] width 233 height 25
click at [1006, 108] on div at bounding box center [664, 372] width 1328 height 745
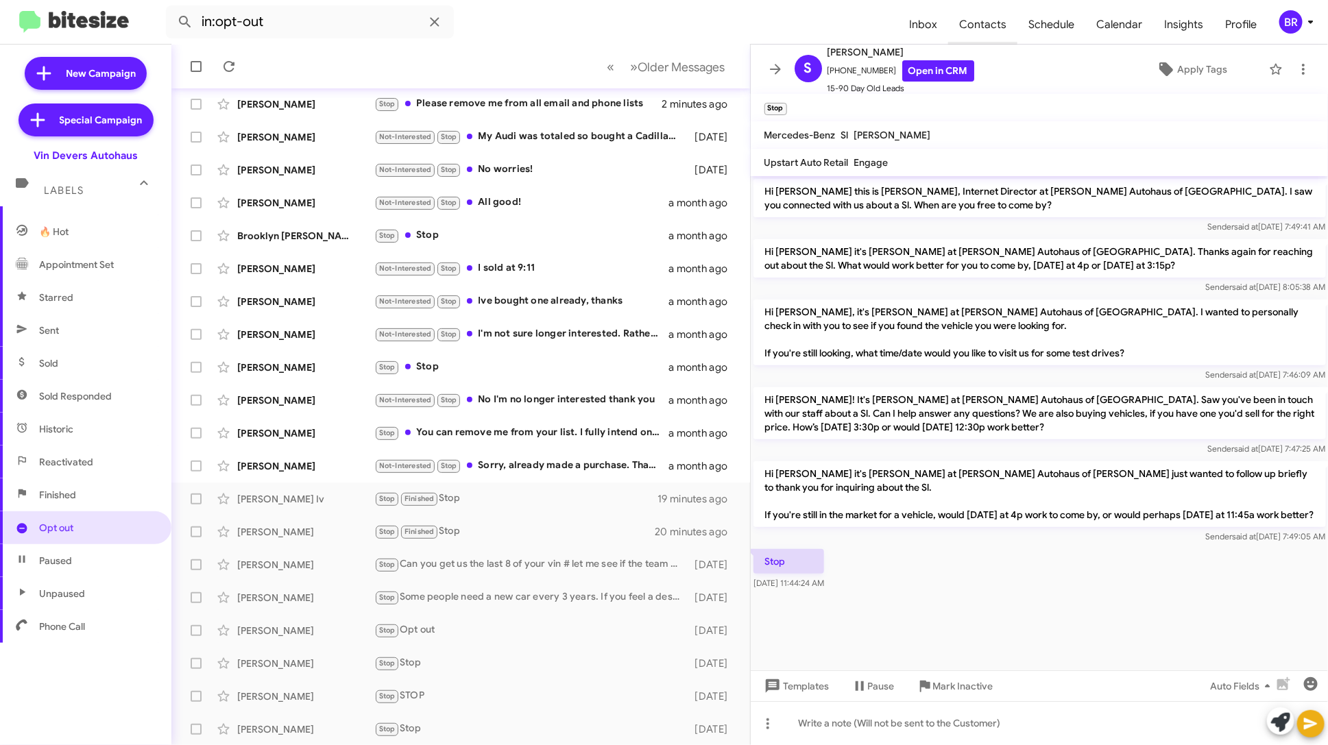
click at [1007, 24] on span "Contacts" at bounding box center [982, 25] width 69 height 40
type input "in:groups"
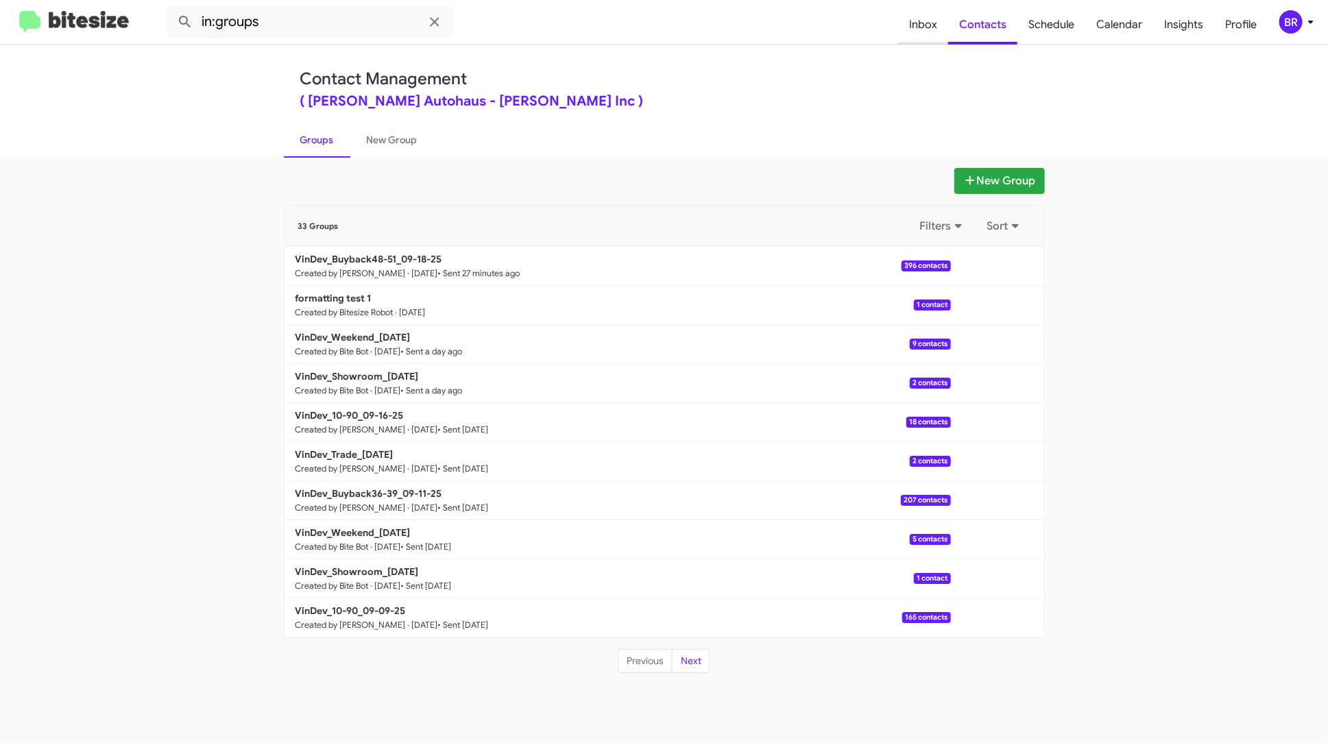
click at [919, 21] on span "Inbox" at bounding box center [923, 25] width 50 height 40
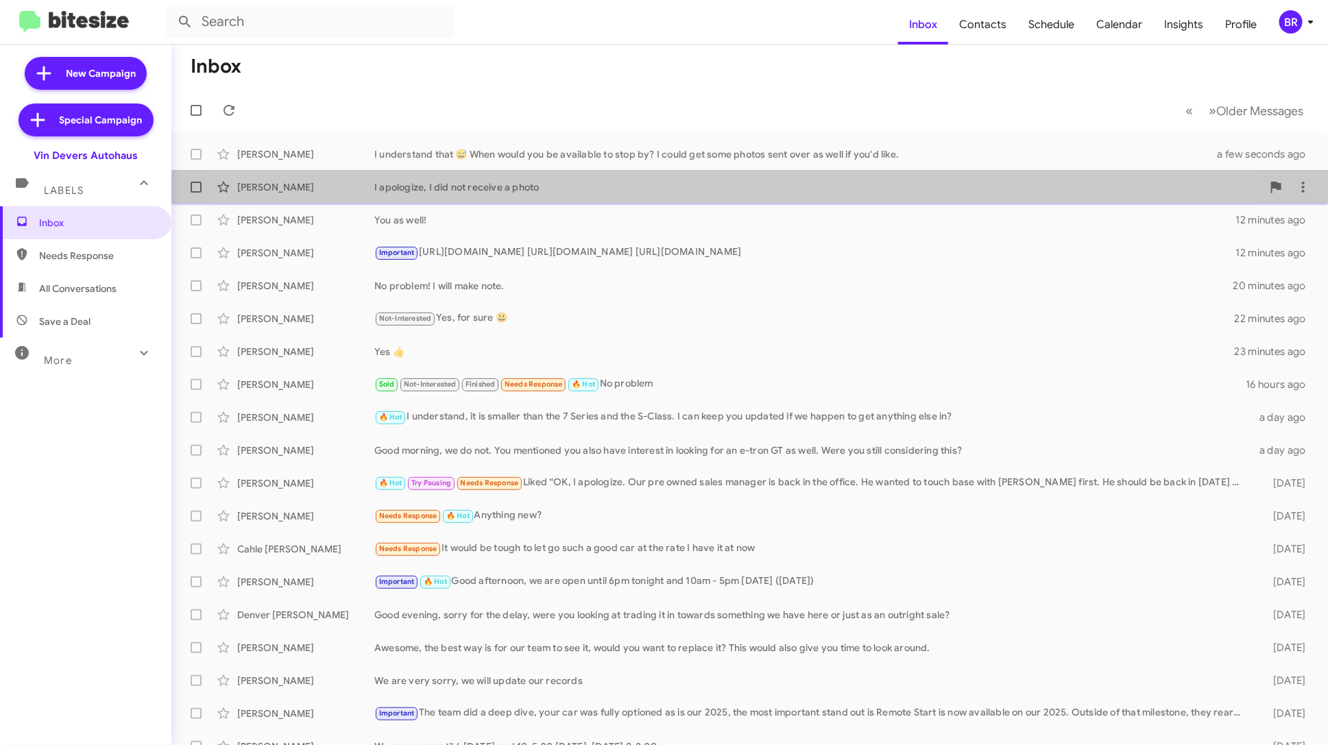
click at [683, 186] on div "I apologize, I did not receive a photo" at bounding box center [818, 187] width 888 height 14
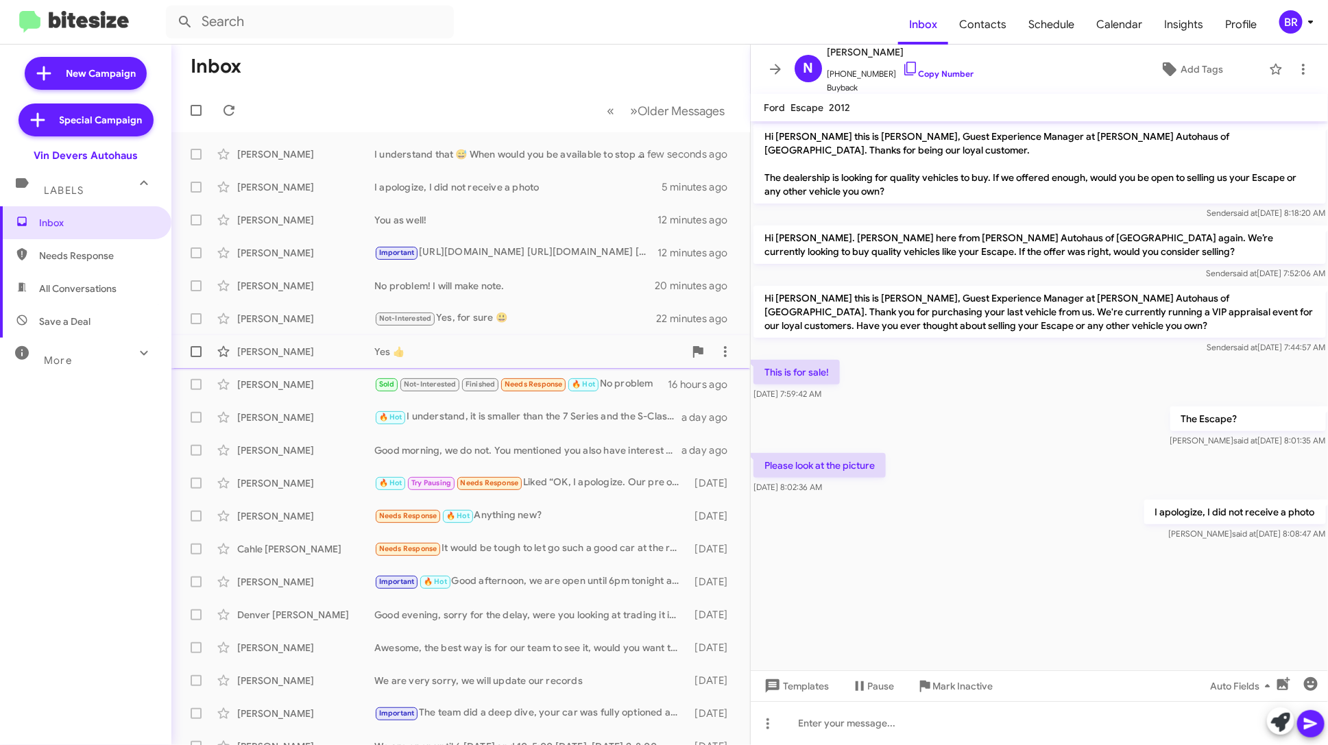
click at [546, 342] on div "[PERSON_NAME] Yes 👍 23 minutes ago" at bounding box center [460, 351] width 557 height 27
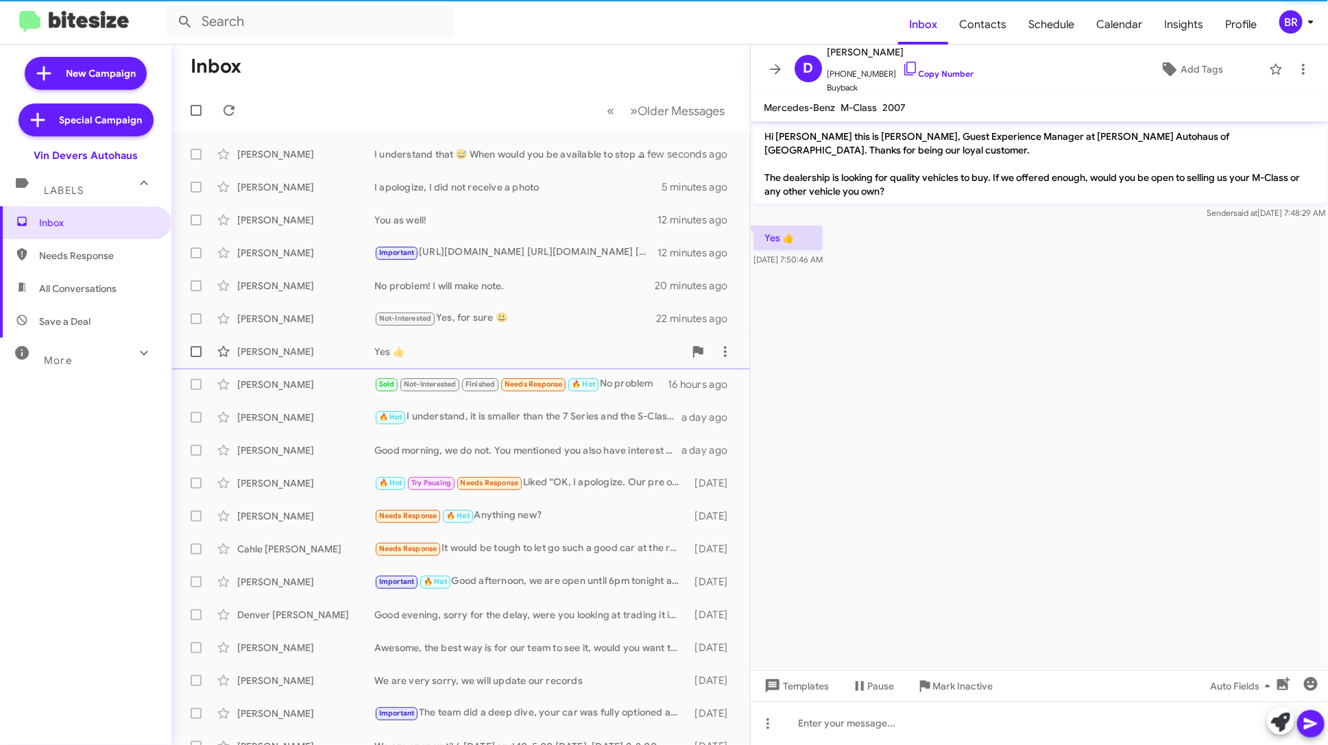
scroll to position [50, 0]
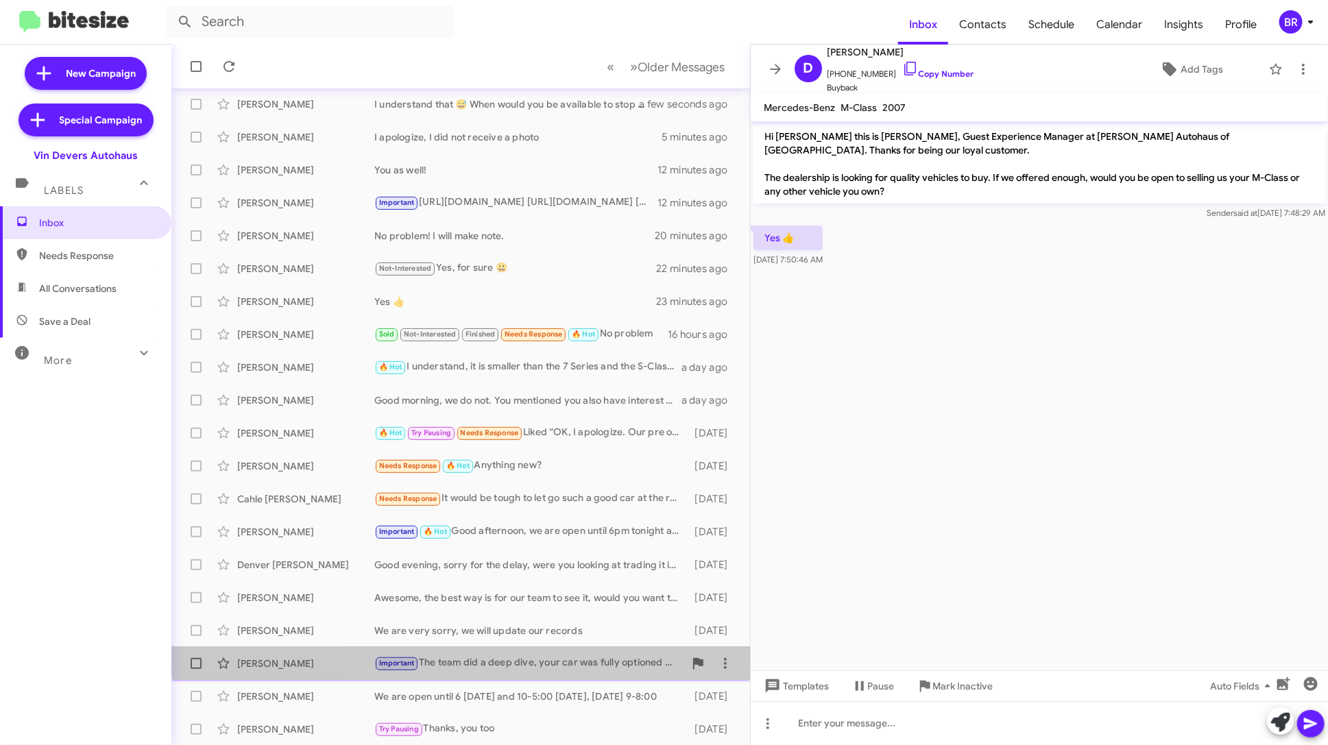
click at [541, 652] on div "[PERSON_NAME] Important The team did a deep dive, your car was fully optioned a…" at bounding box center [460, 663] width 557 height 27
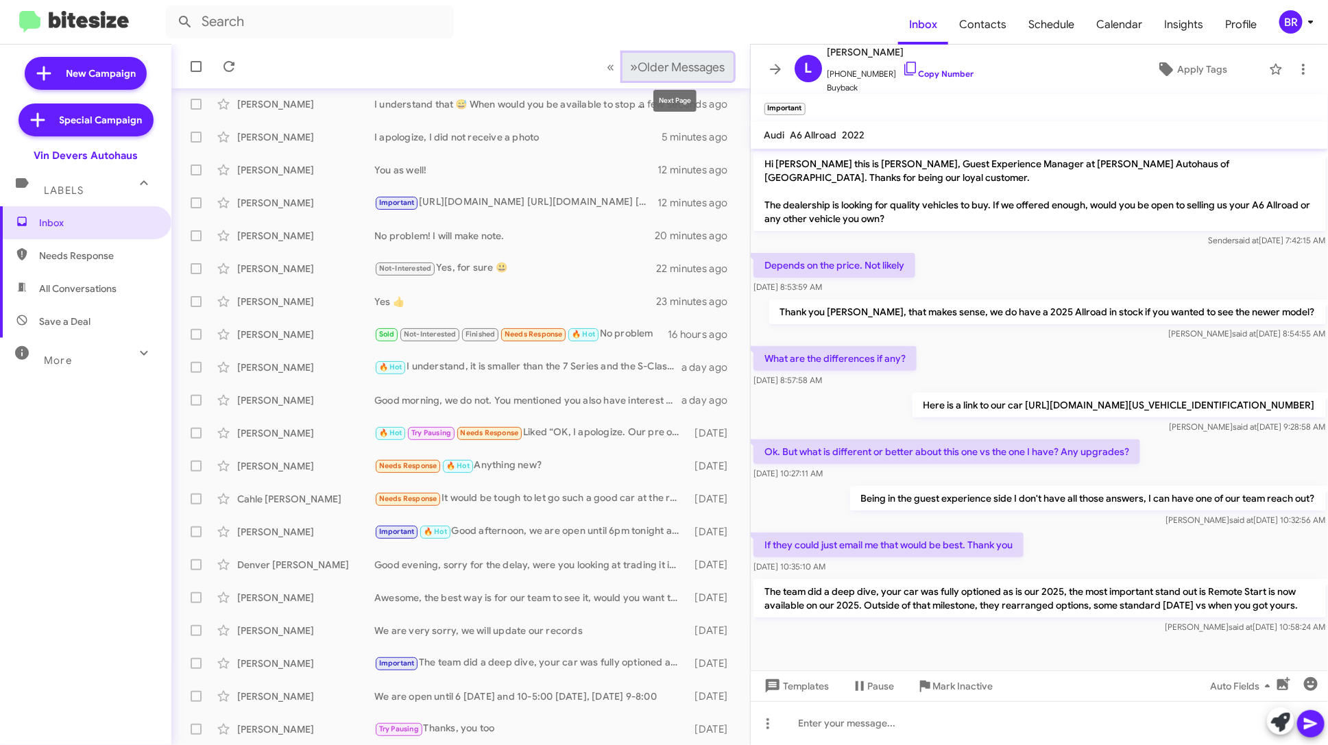
click at [668, 57] on button "» Next Older Messages" at bounding box center [677, 67] width 111 height 28
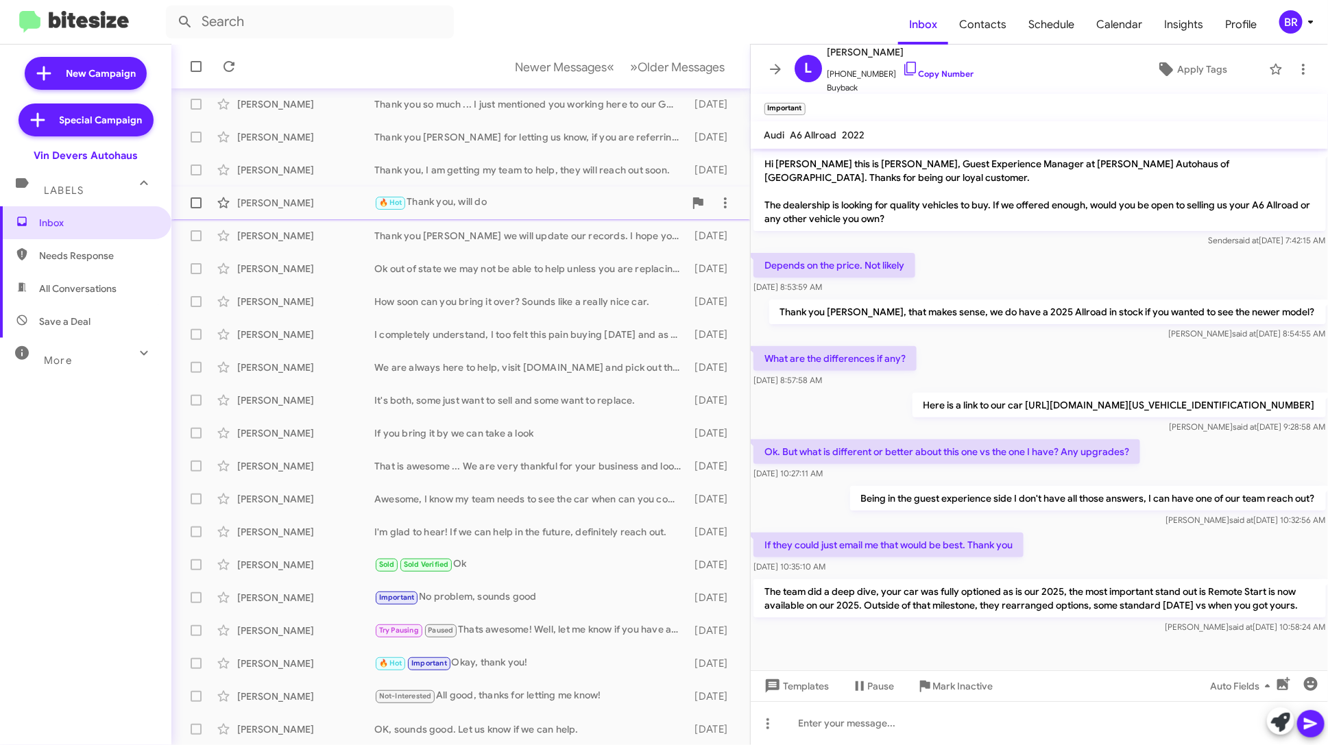
click at [610, 217] on span "[PERSON_NAME] 🔥 Hot Thank you, will do [DATE]" at bounding box center [460, 202] width 579 height 33
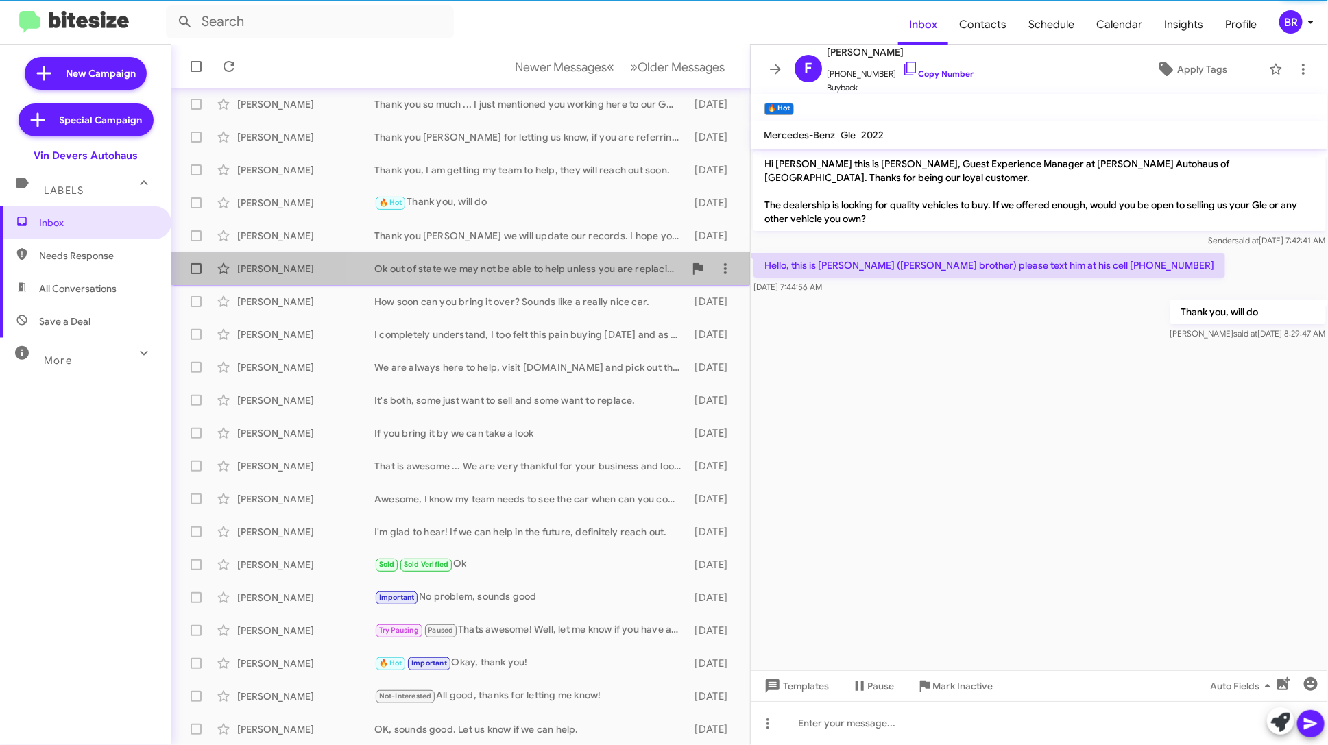
click at [598, 263] on div "Ok out of state we may not be able to help unless you are replacing your car. V…" at bounding box center [529, 269] width 310 height 14
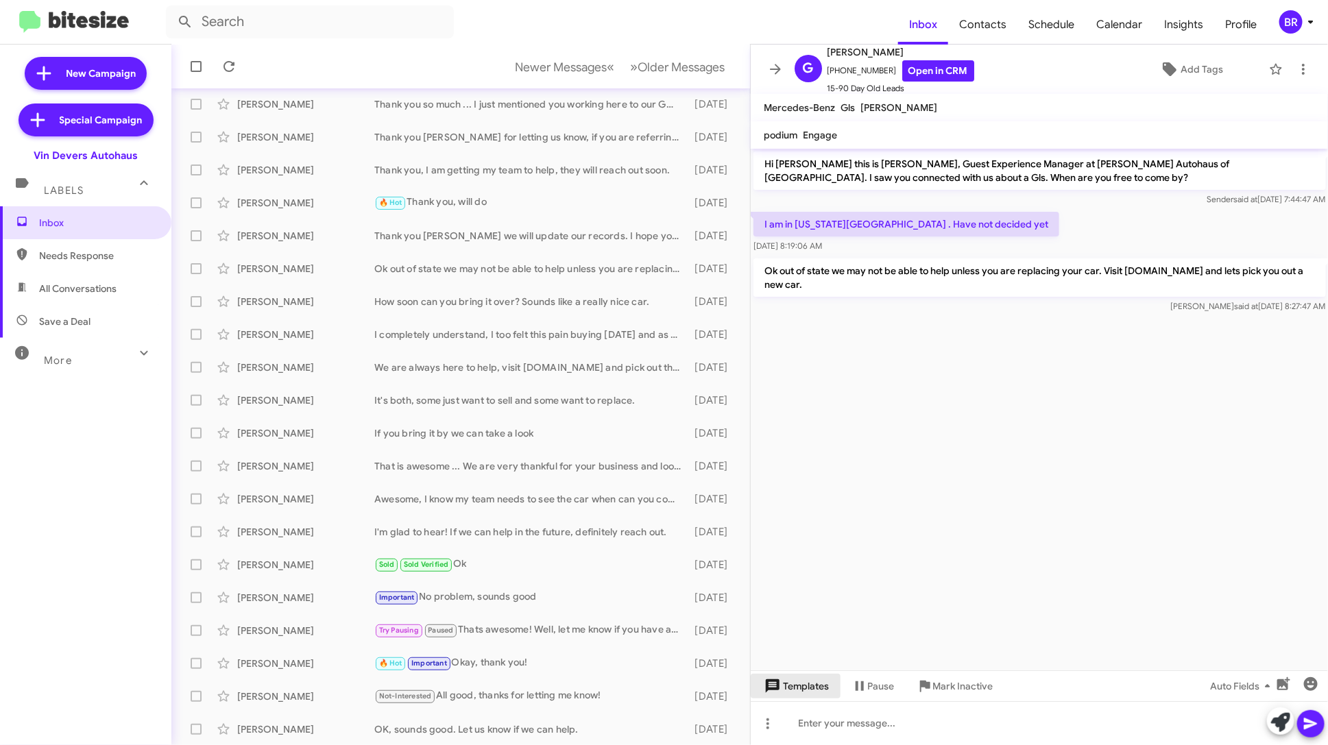
click at [796, 685] on span "Templates" at bounding box center [796, 686] width 68 height 25
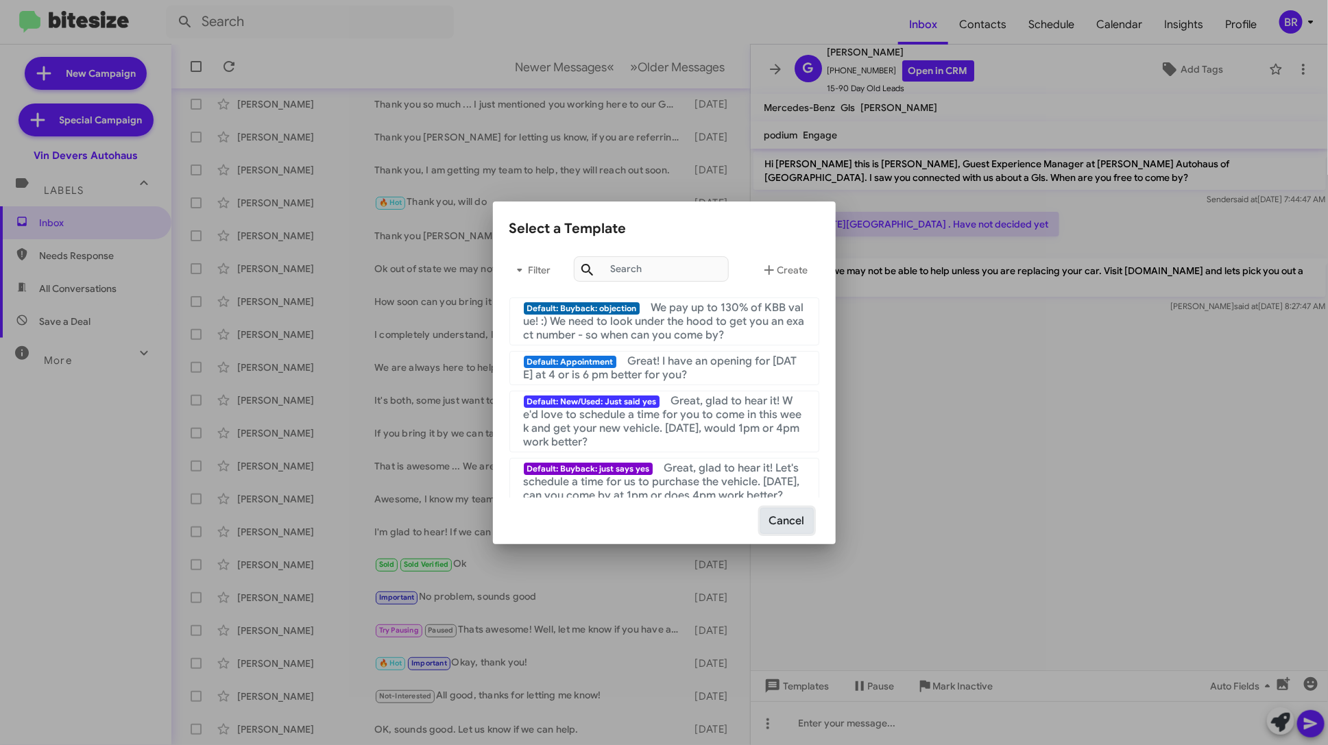
click at [777, 531] on button "Cancel" at bounding box center [786, 521] width 53 height 26
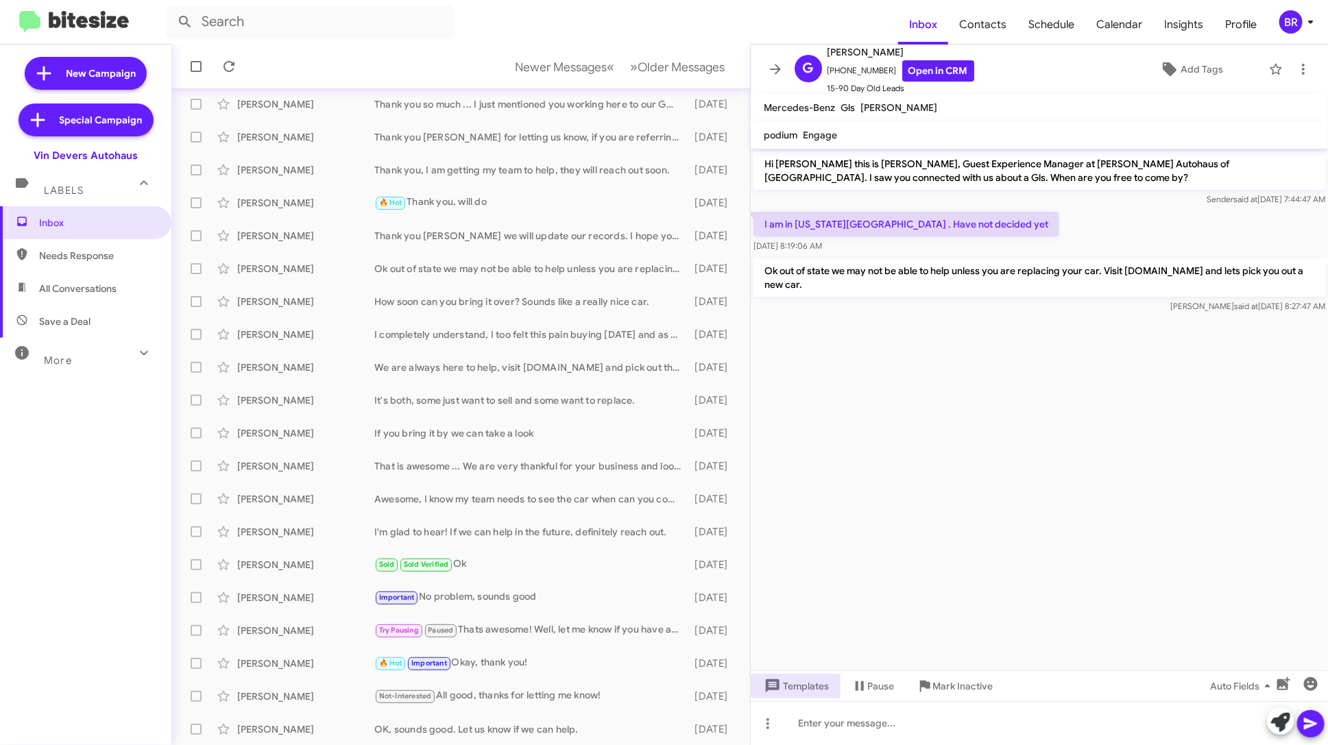
click at [1294, 16] on div "BR" at bounding box center [1290, 21] width 23 height 23
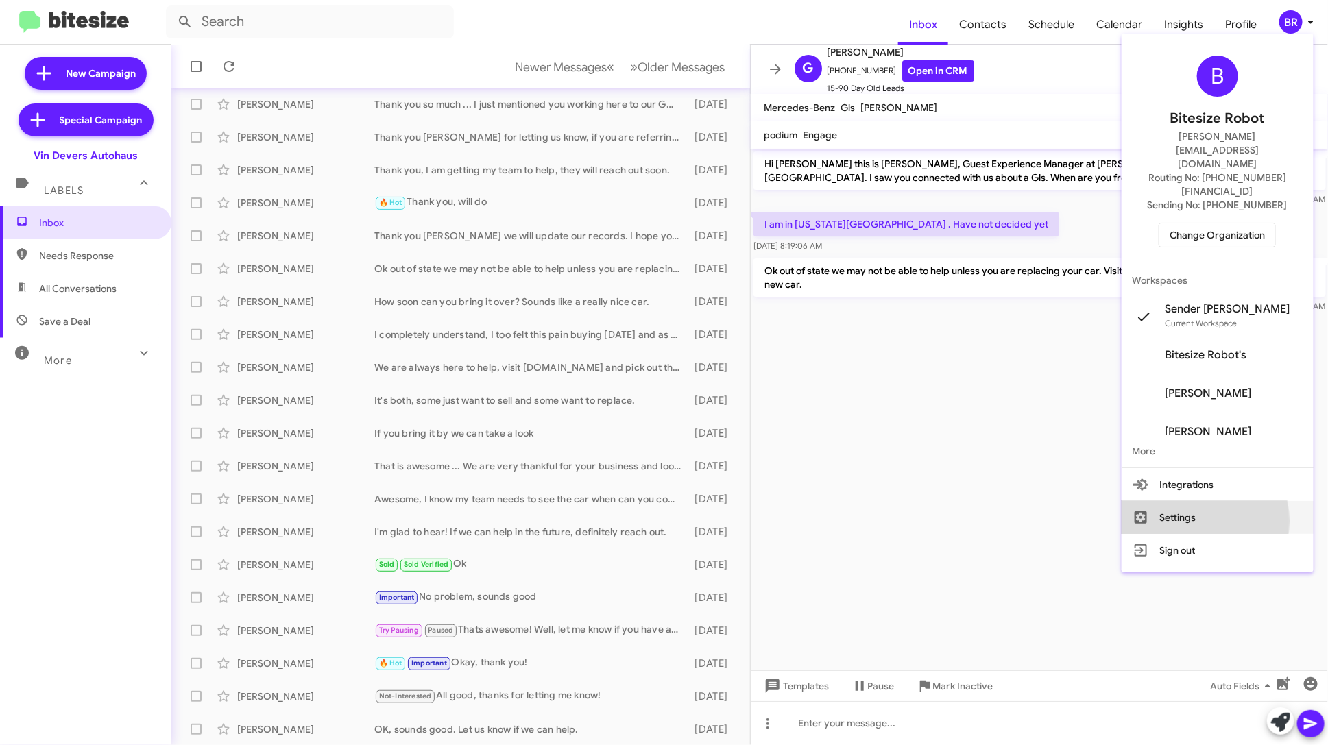
click at [1206, 501] on button "Settings" at bounding box center [1217, 517] width 192 height 33
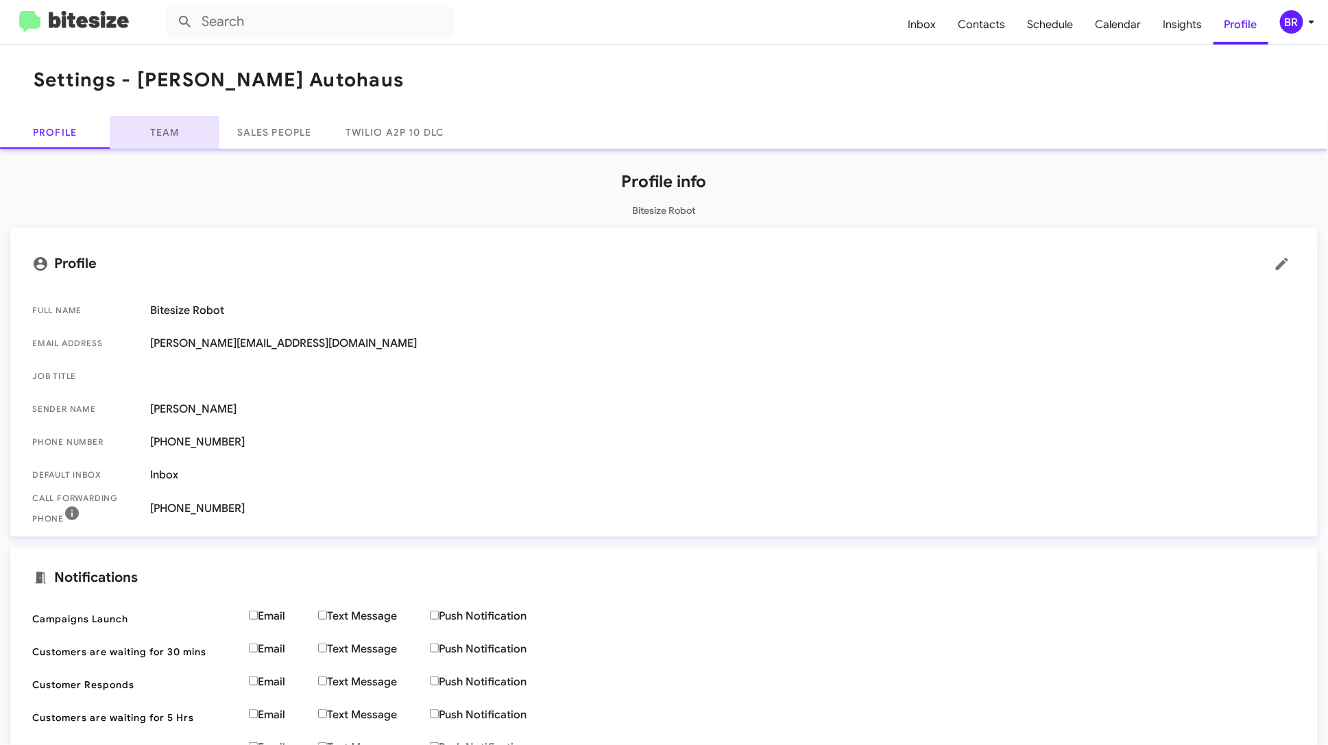
click at [177, 130] on link "Team" at bounding box center [165, 132] width 110 height 33
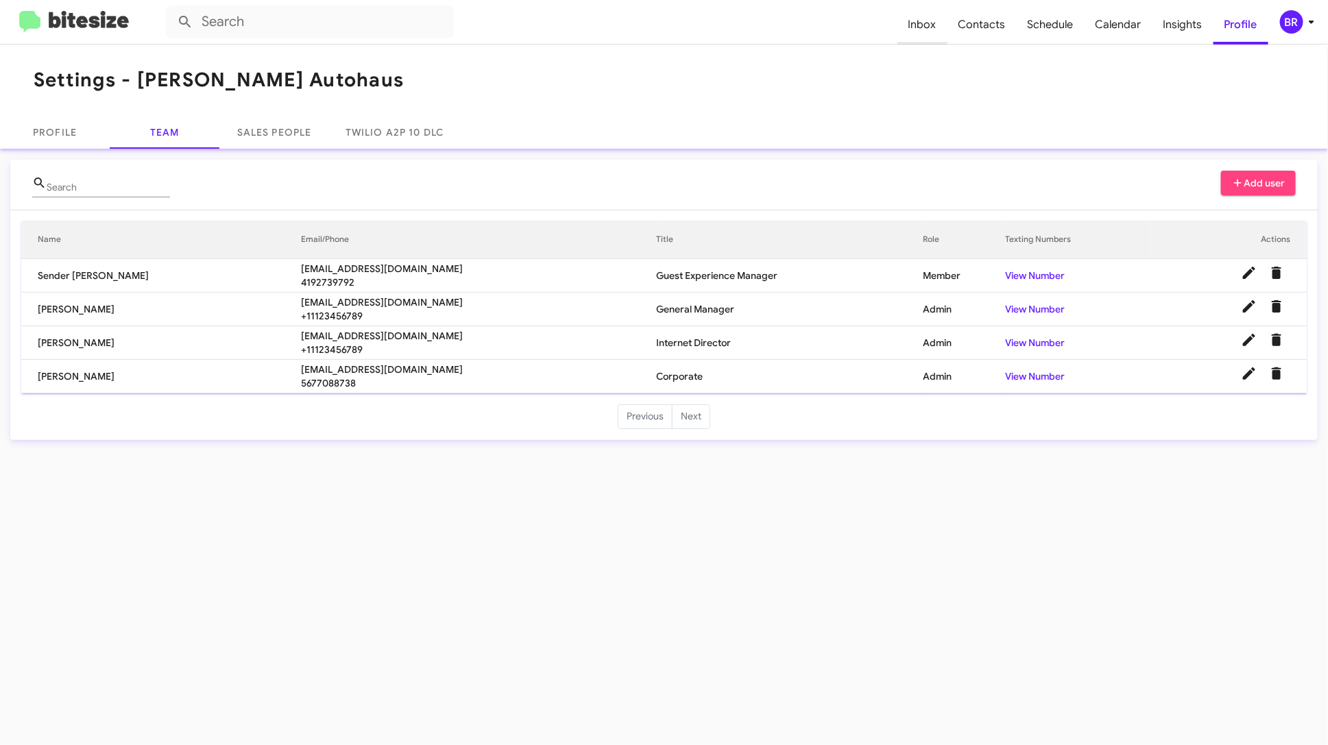
click at [946, 26] on span "Inbox" at bounding box center [922, 25] width 50 height 40
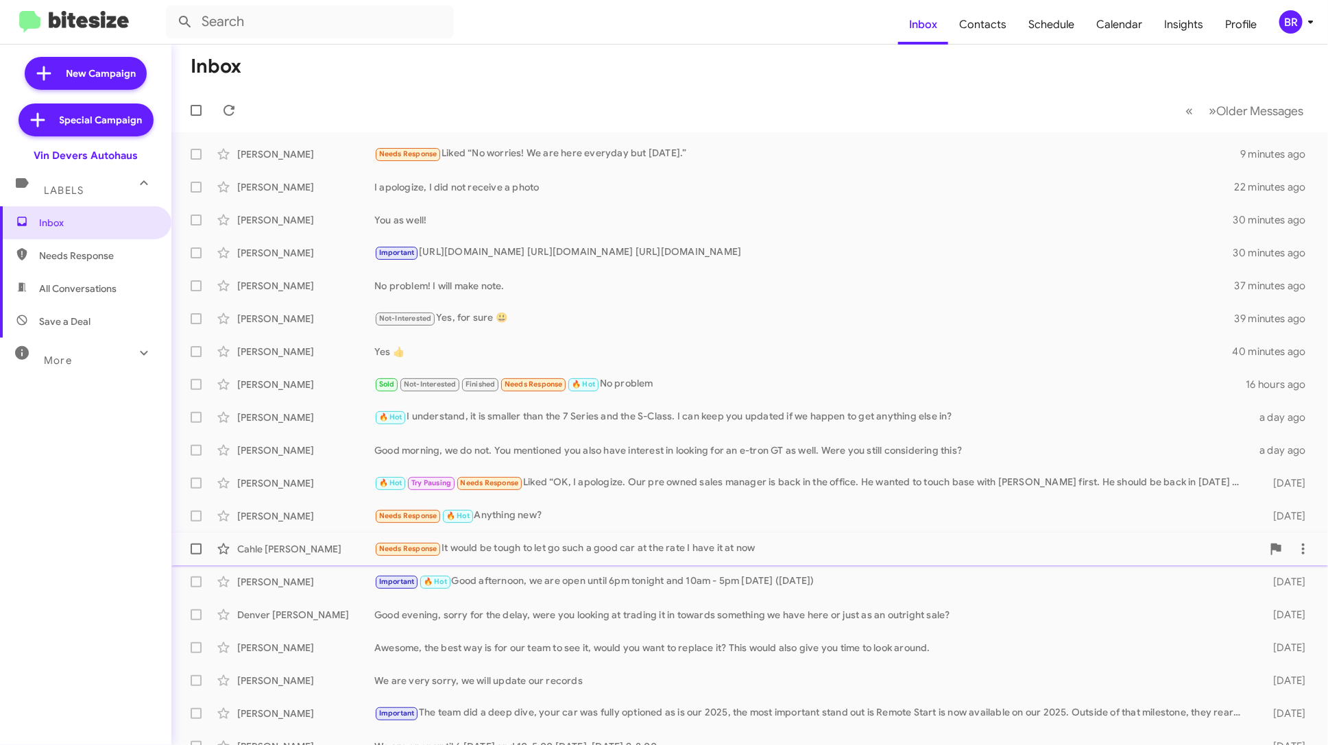
click at [634, 549] on div "Needs Response It would be tough to let go such a good car at the rate I have i…" at bounding box center [818, 549] width 888 height 16
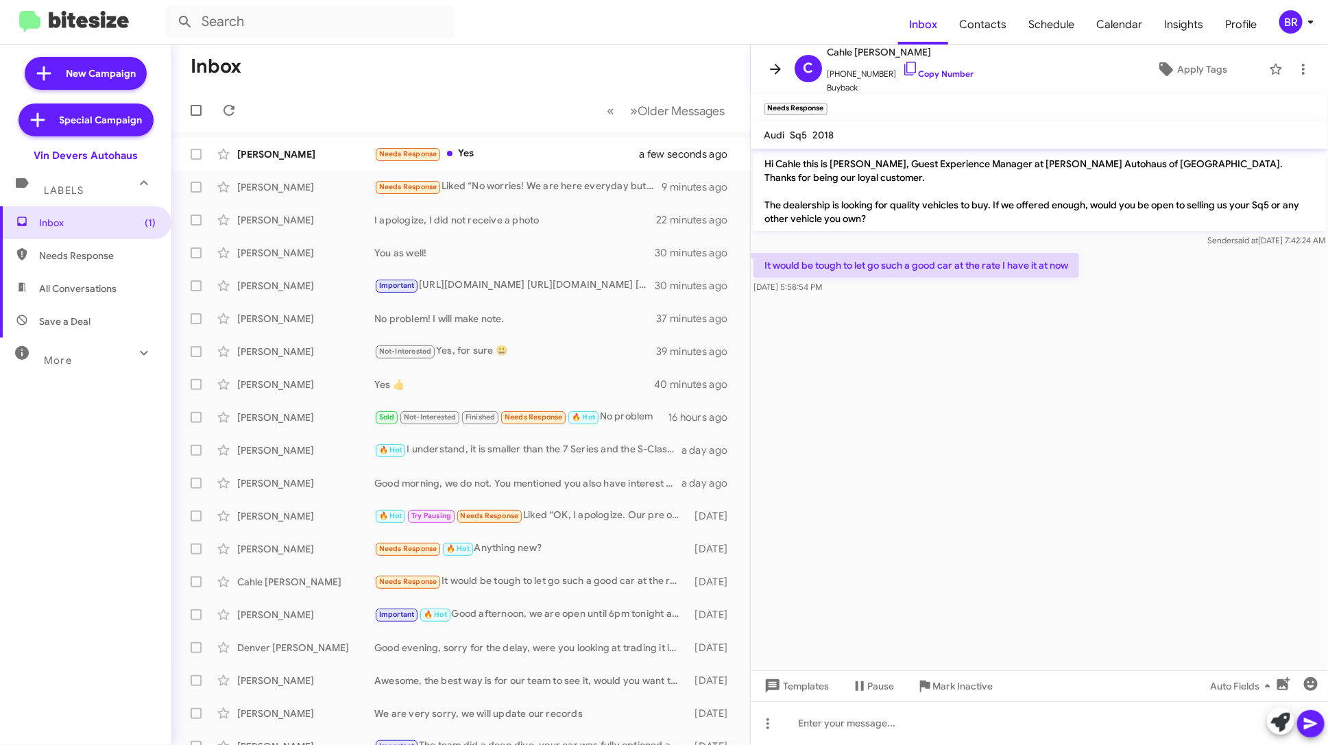
click at [772, 70] on icon at bounding box center [775, 69] width 16 height 16
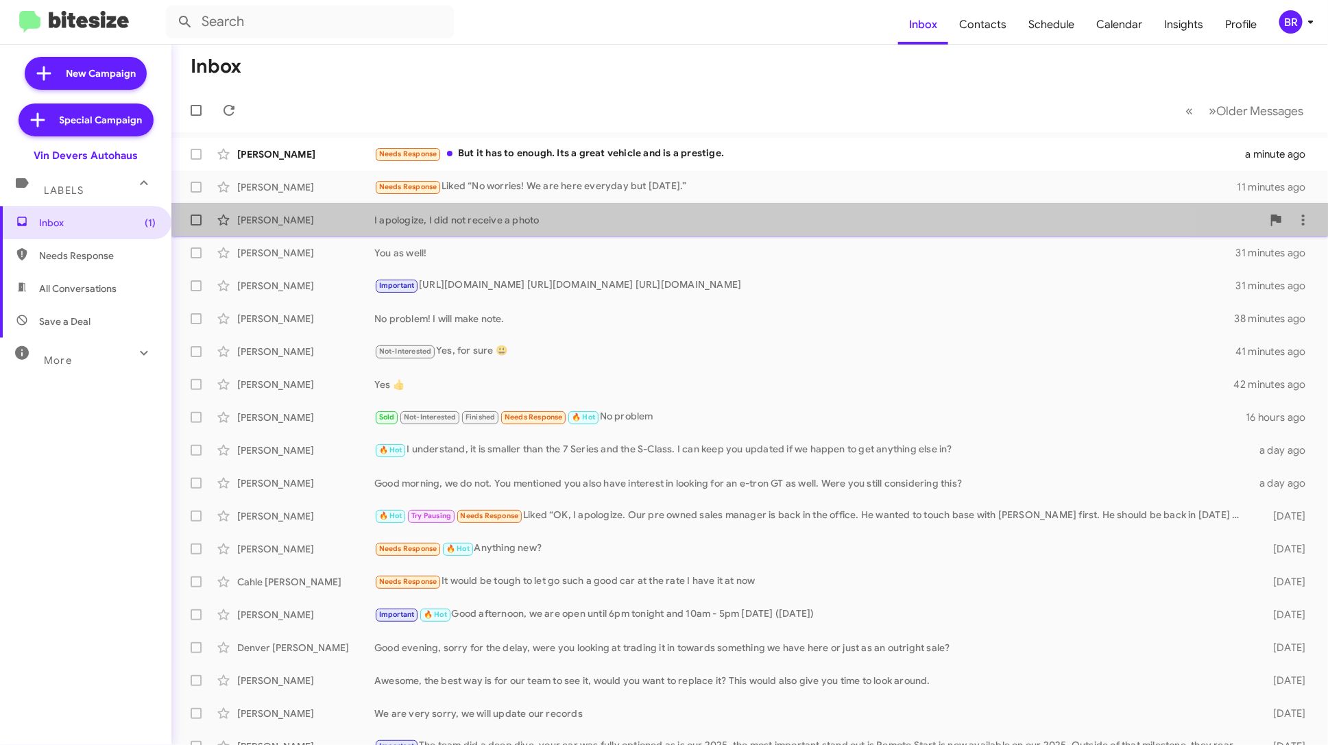
click at [563, 221] on div "I apologize, I did not receive a photo" at bounding box center [818, 220] width 888 height 14
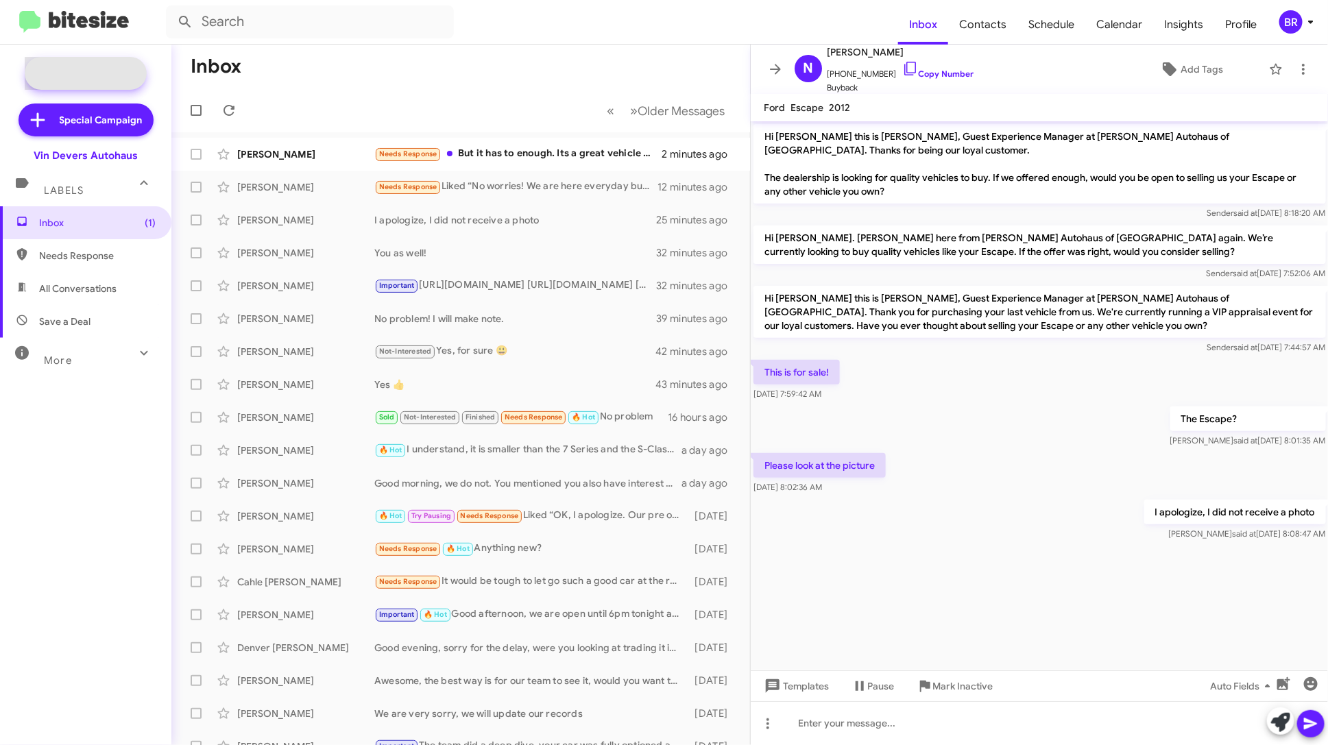
click at [93, 81] on span "New Campaign" at bounding box center [86, 73] width 122 height 33
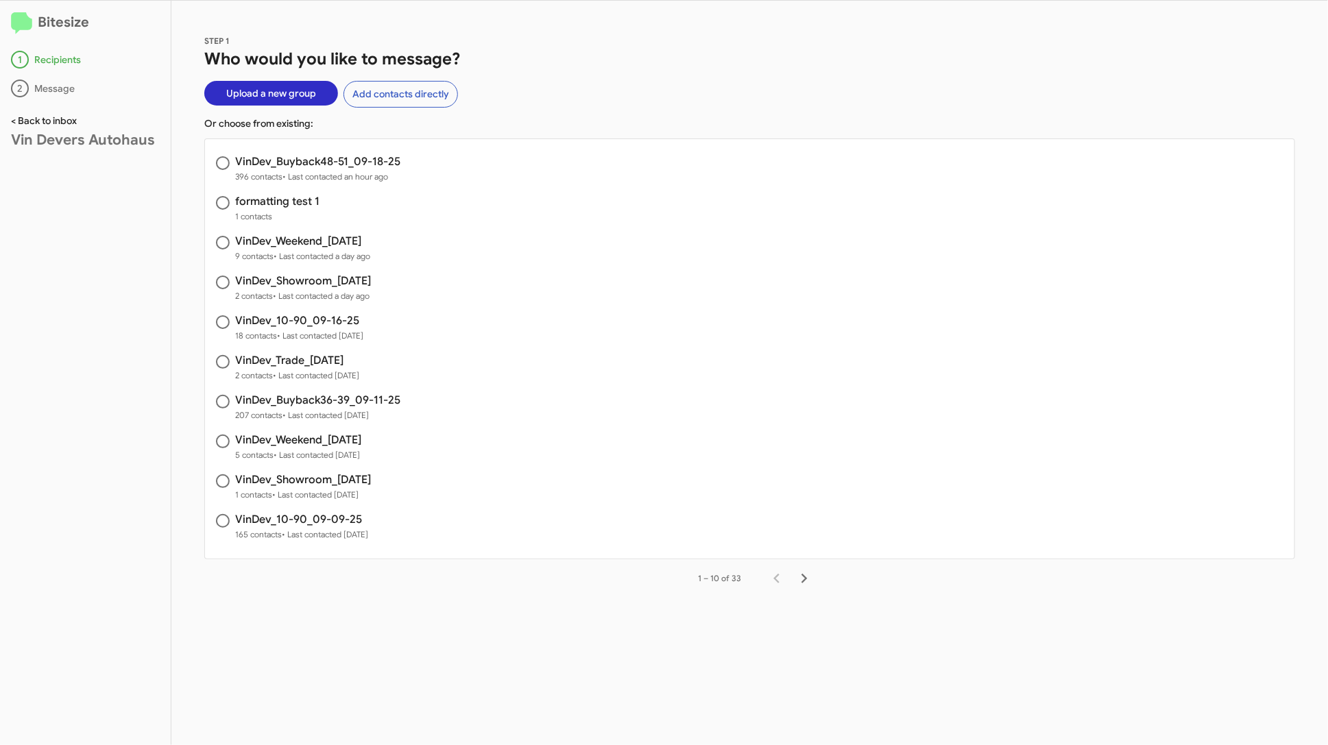
click at [51, 123] on link "< Back to inbox" at bounding box center [44, 120] width 66 height 12
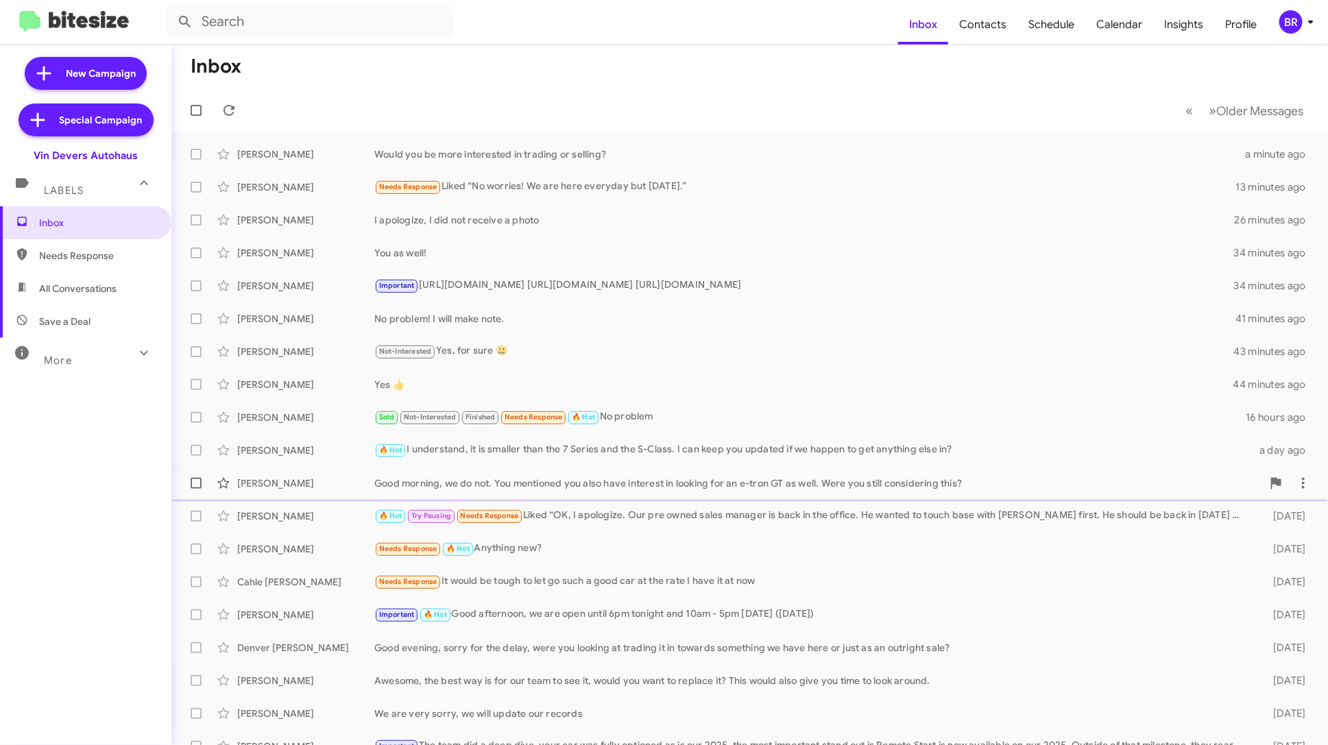
click at [651, 484] on div "Good morning, we do not. You mentioned you also have interest in looking for an…" at bounding box center [818, 483] width 888 height 14
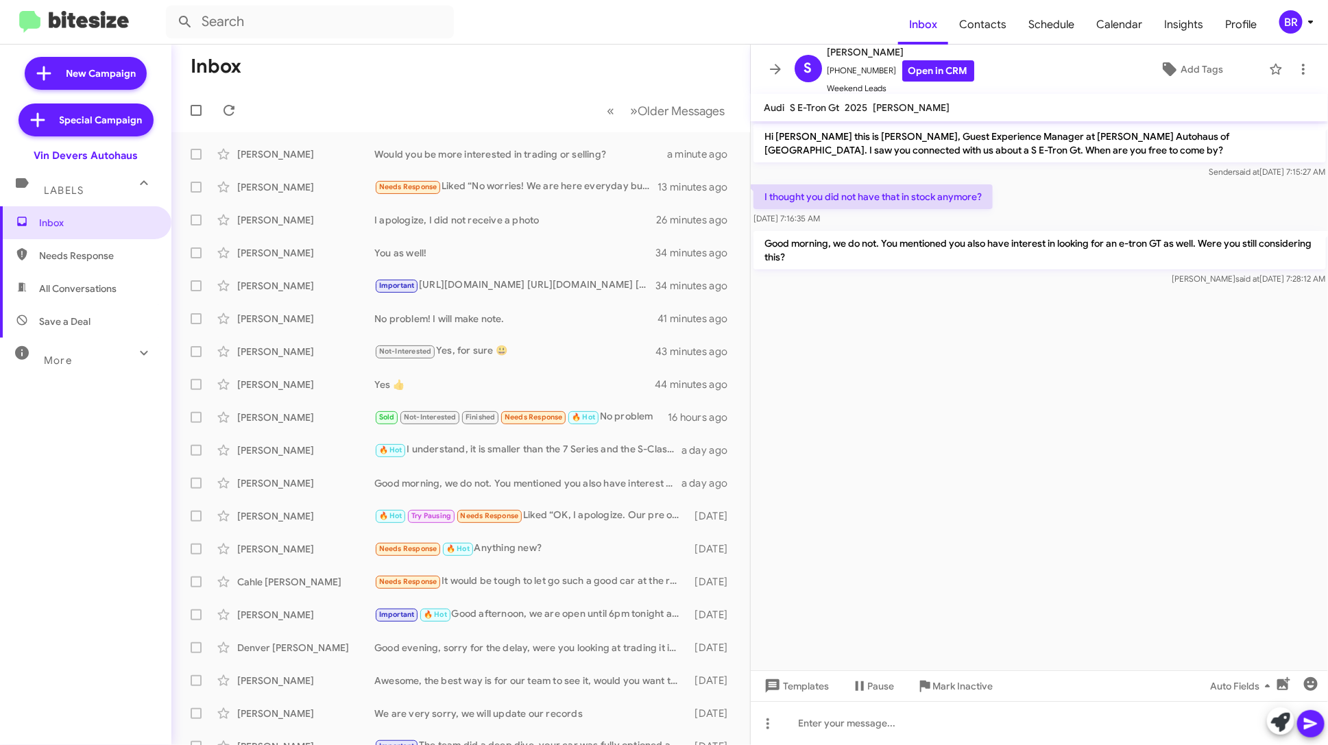
drag, startPoint x: 1032, startPoint y: 507, endPoint x: 764, endPoint y: 136, distance: 457.5
click at [764, 136] on cdk-virtual-scroll-viewport "Hi [PERSON_NAME] this is [PERSON_NAME], Guest Experience Manager at [PERSON_NAM…" at bounding box center [1040, 395] width 578 height 549
